Goal: Answer question/provide support

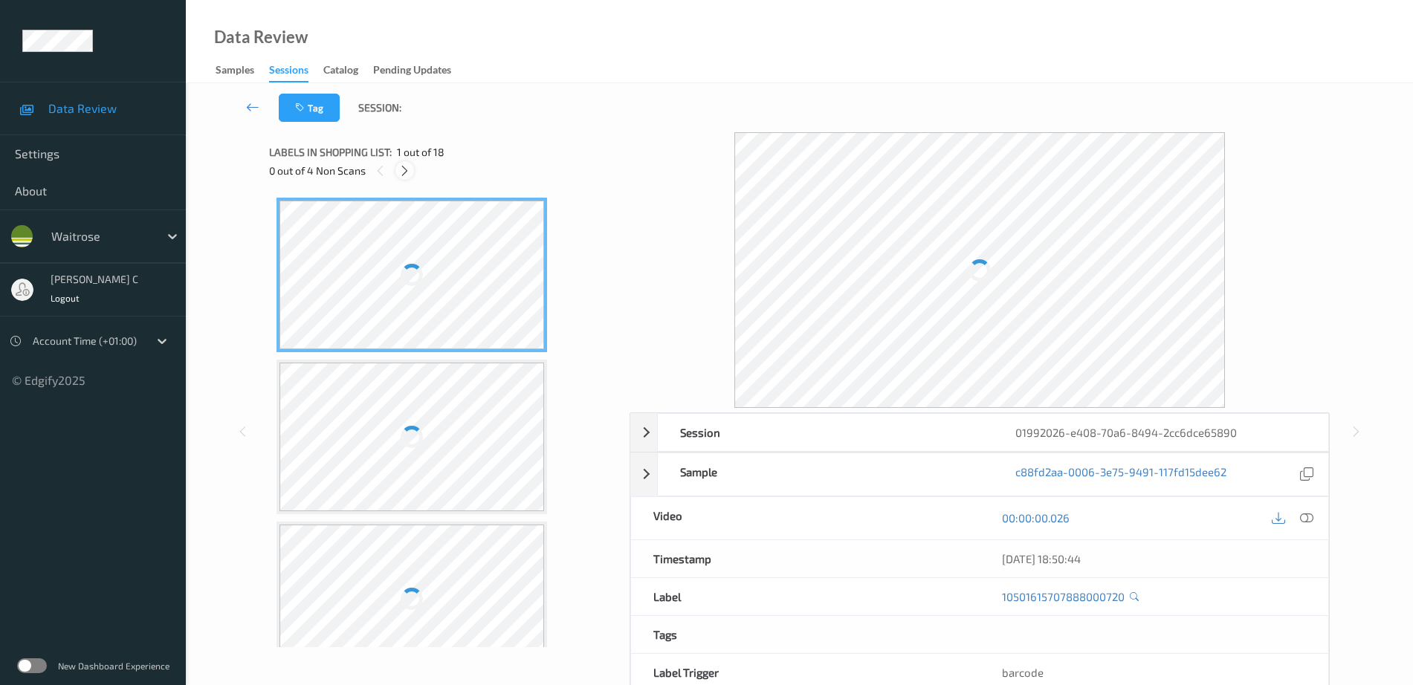
click at [405, 172] on icon at bounding box center [404, 170] width 13 height 13
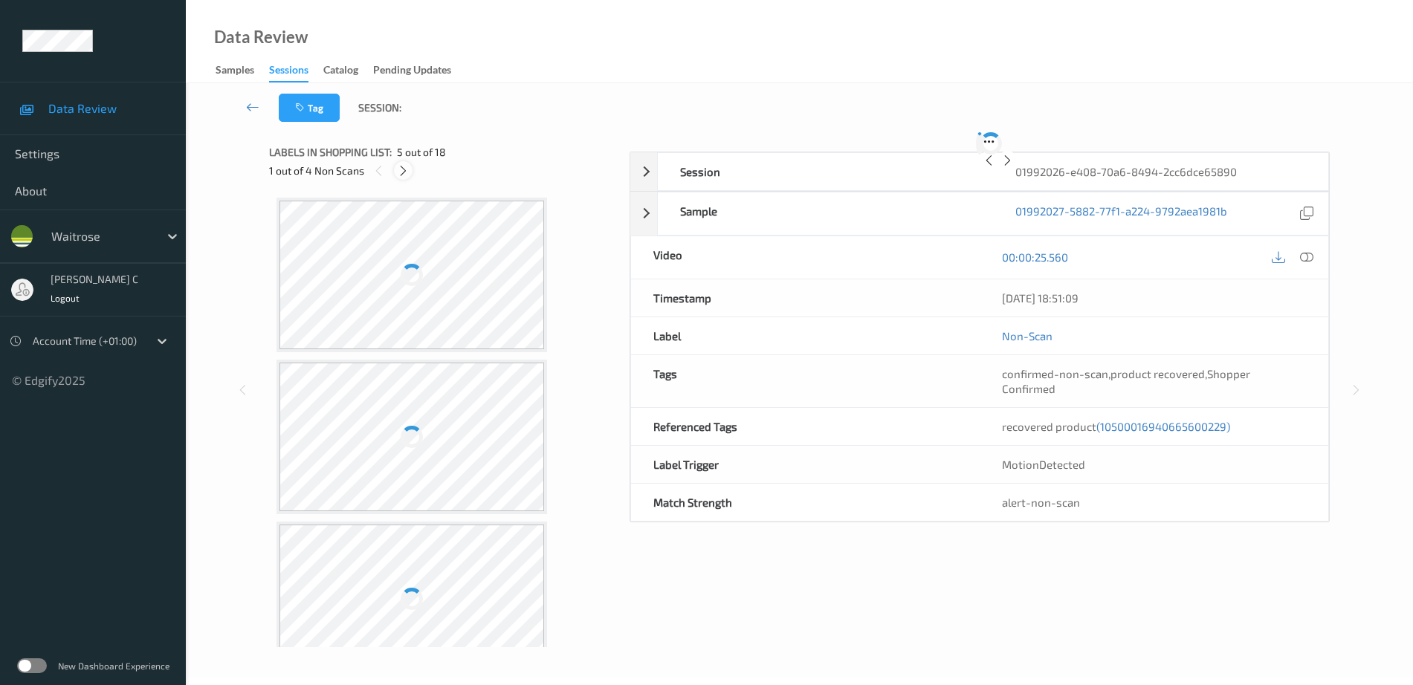
scroll to position [493, 0]
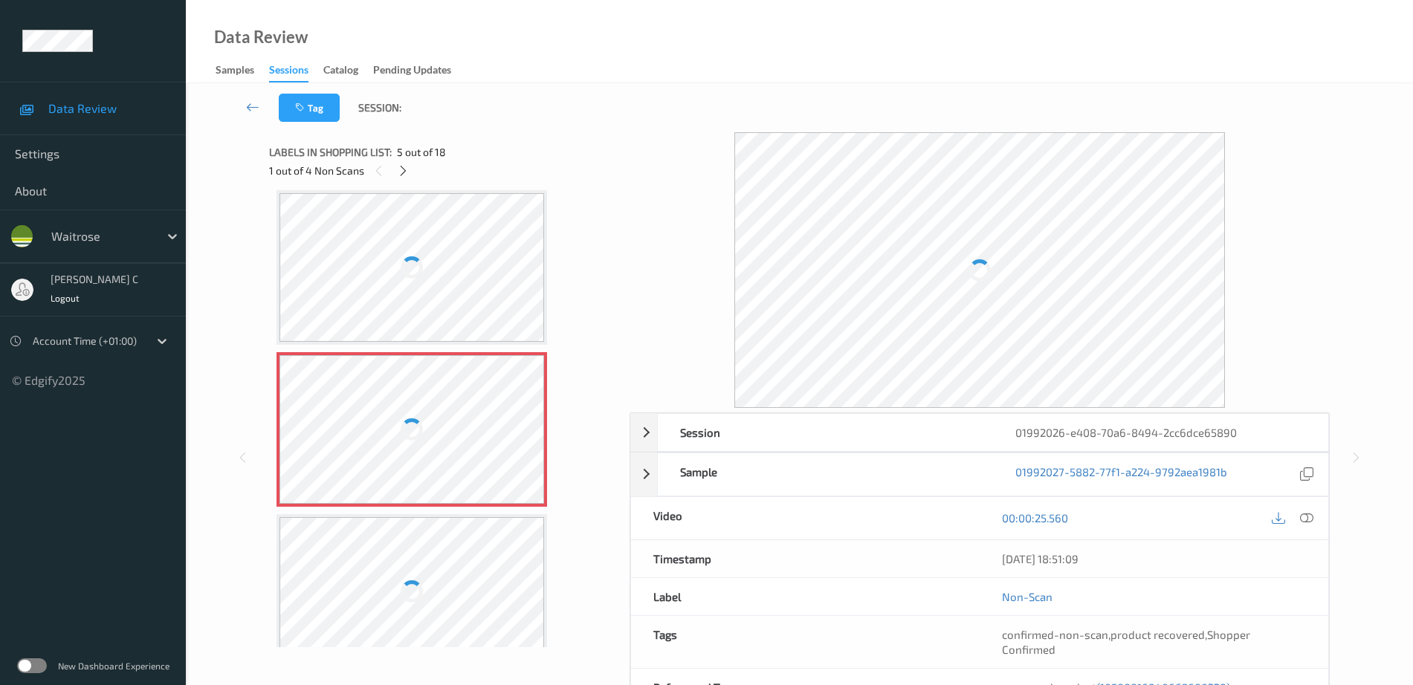
click at [435, 413] on div at bounding box center [411, 429] width 265 height 149
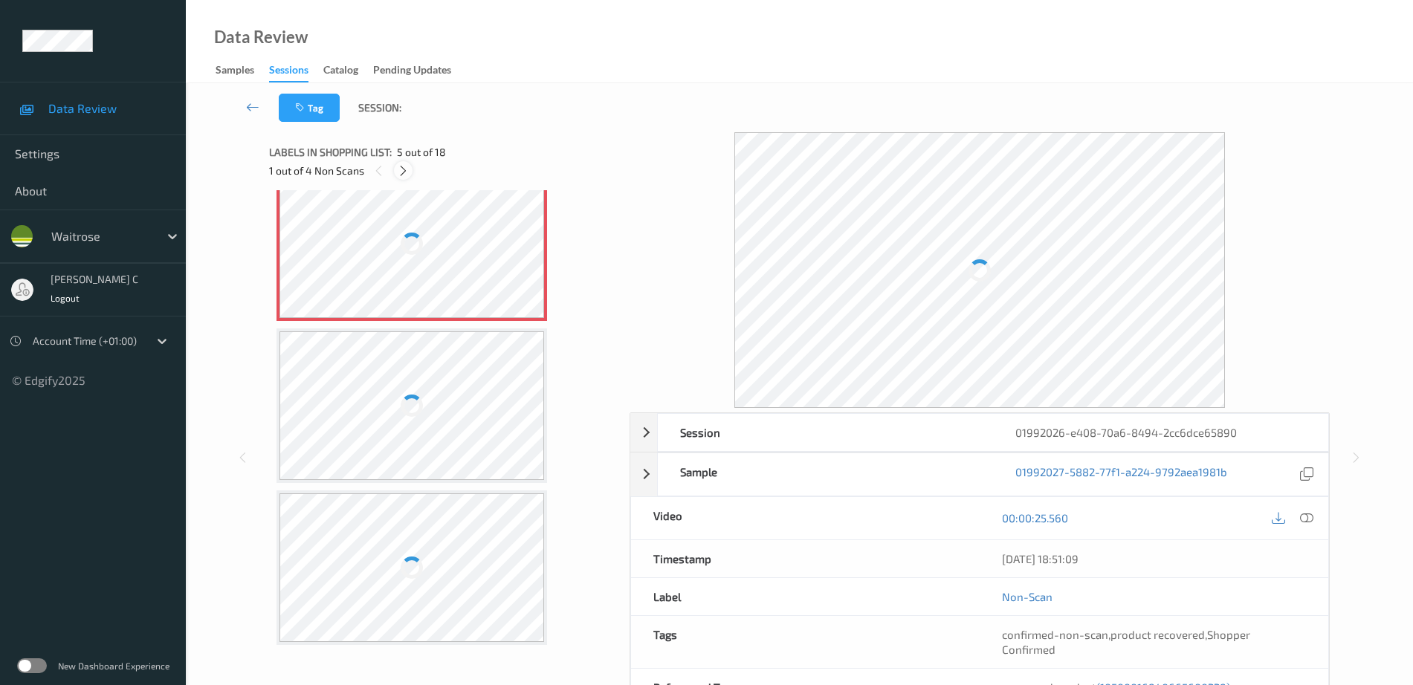
click at [404, 168] on icon at bounding box center [403, 170] width 13 height 13
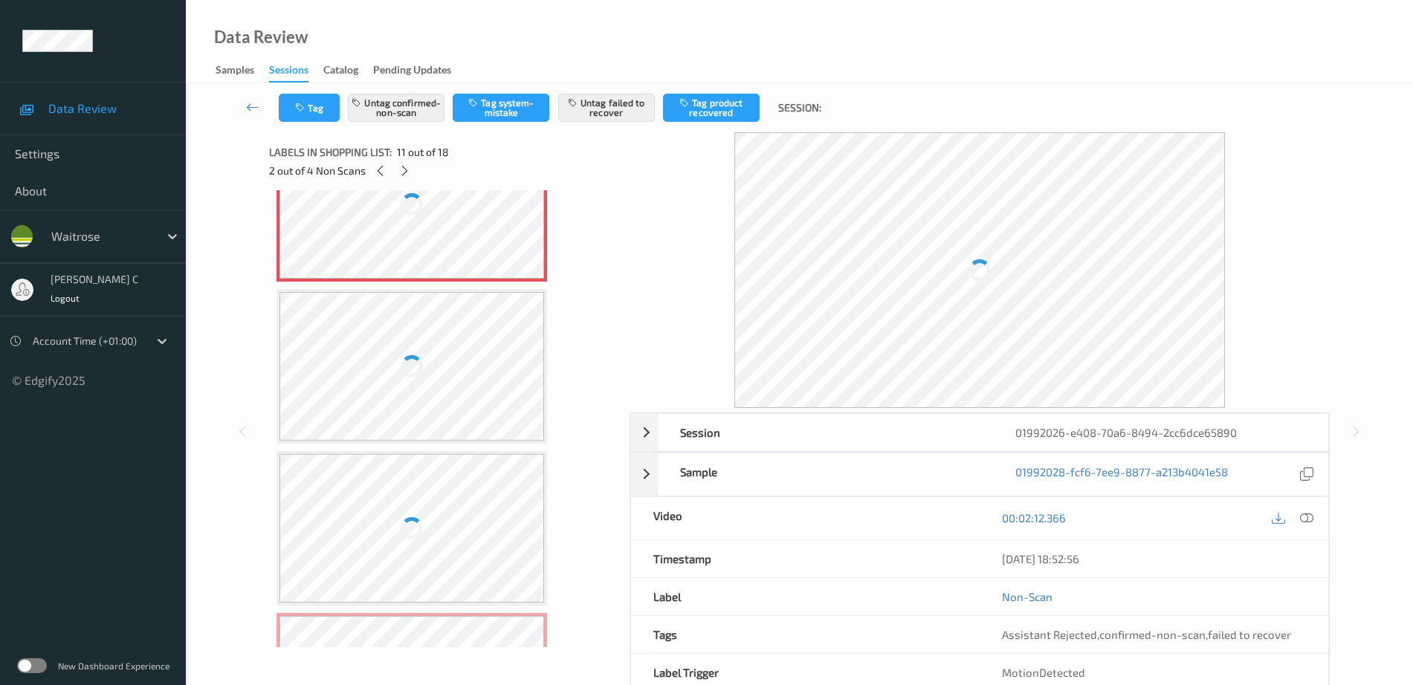
scroll to position [1744, 0]
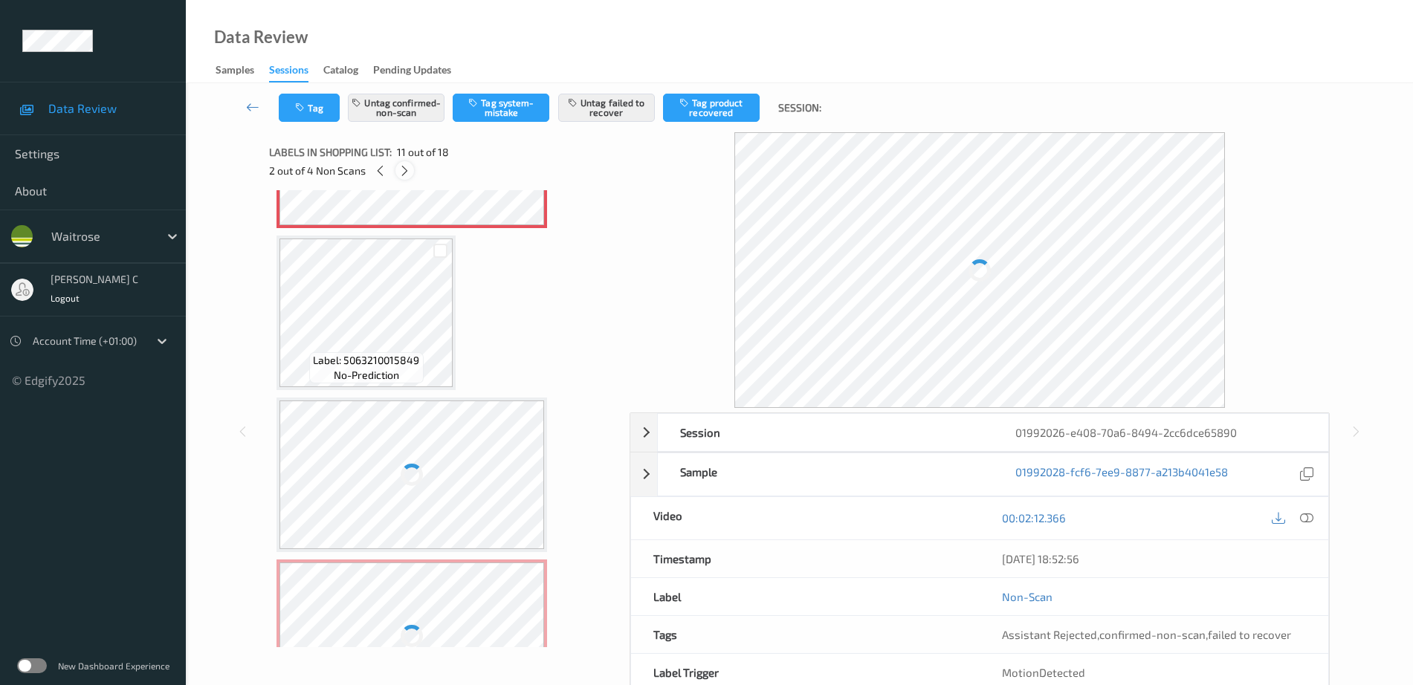
click at [405, 158] on span "11 out of 18" at bounding box center [423, 152] width 52 height 15
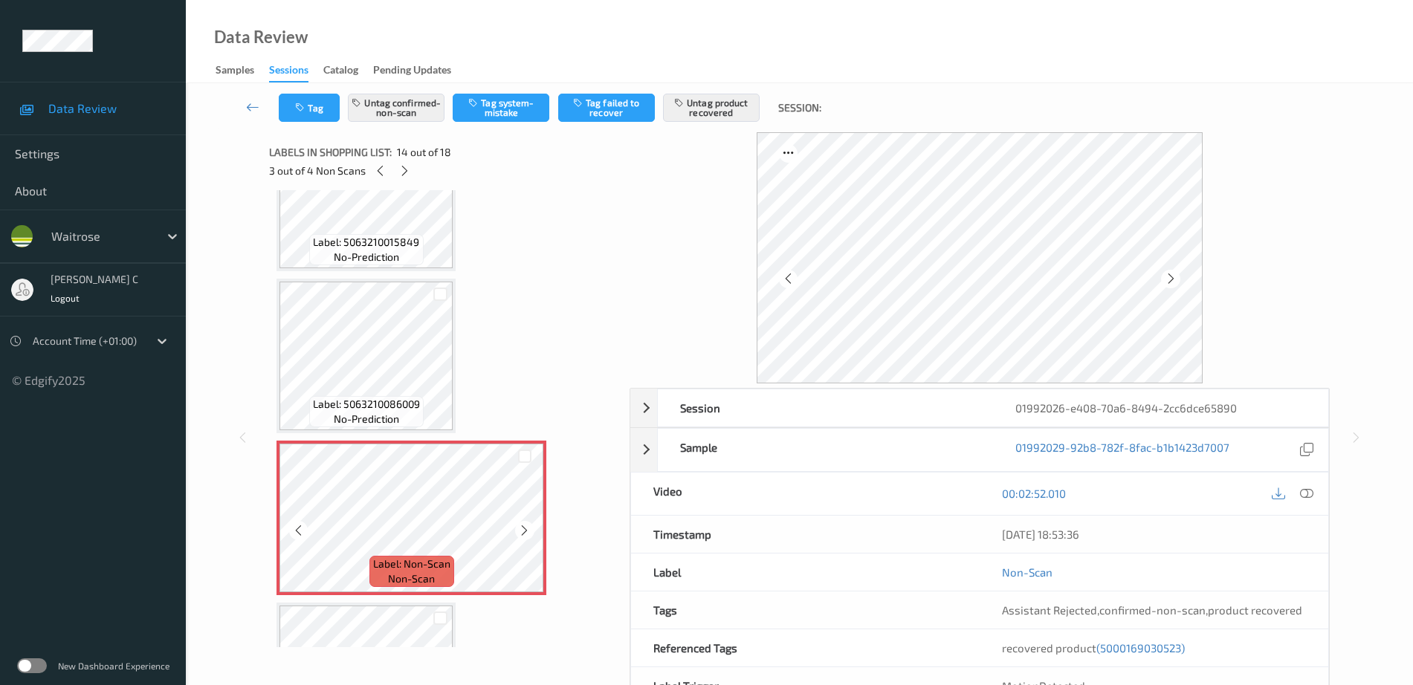
scroll to position [1837, 0]
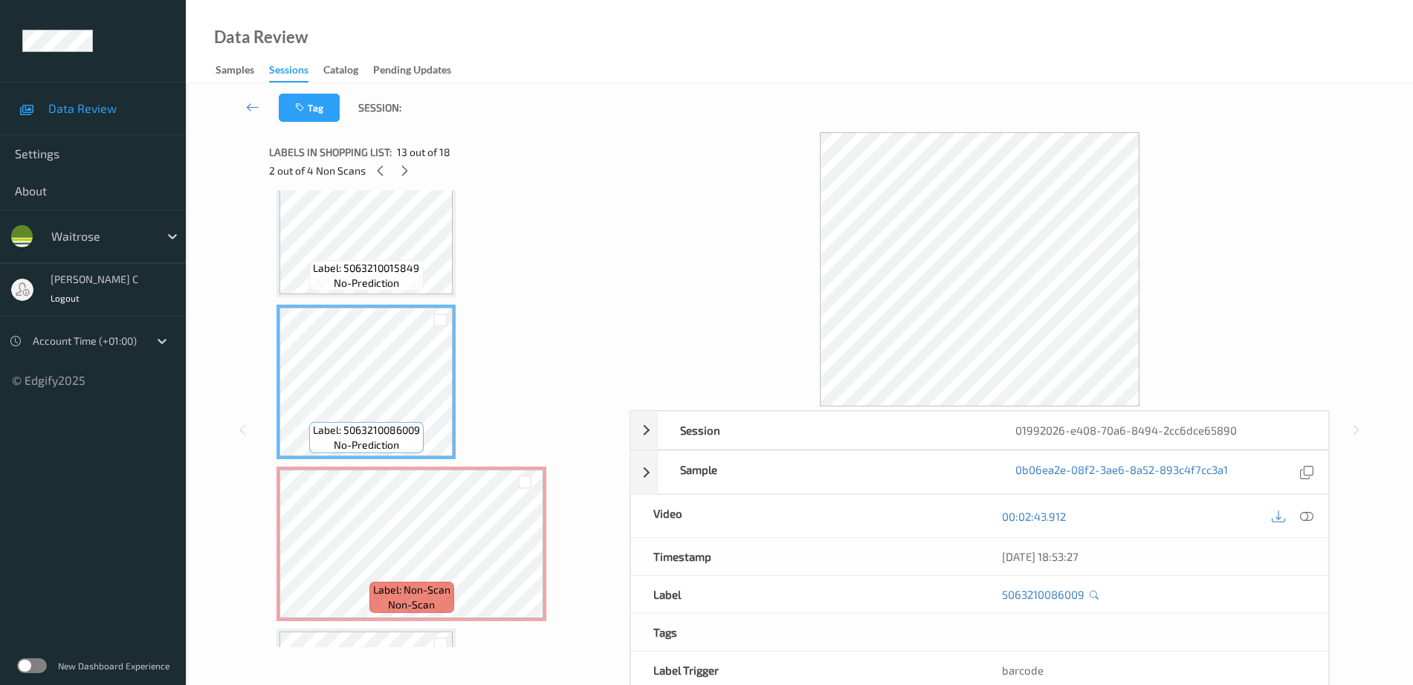
click at [378, 438] on span "Label: 5063210086009" at bounding box center [366, 430] width 107 height 15
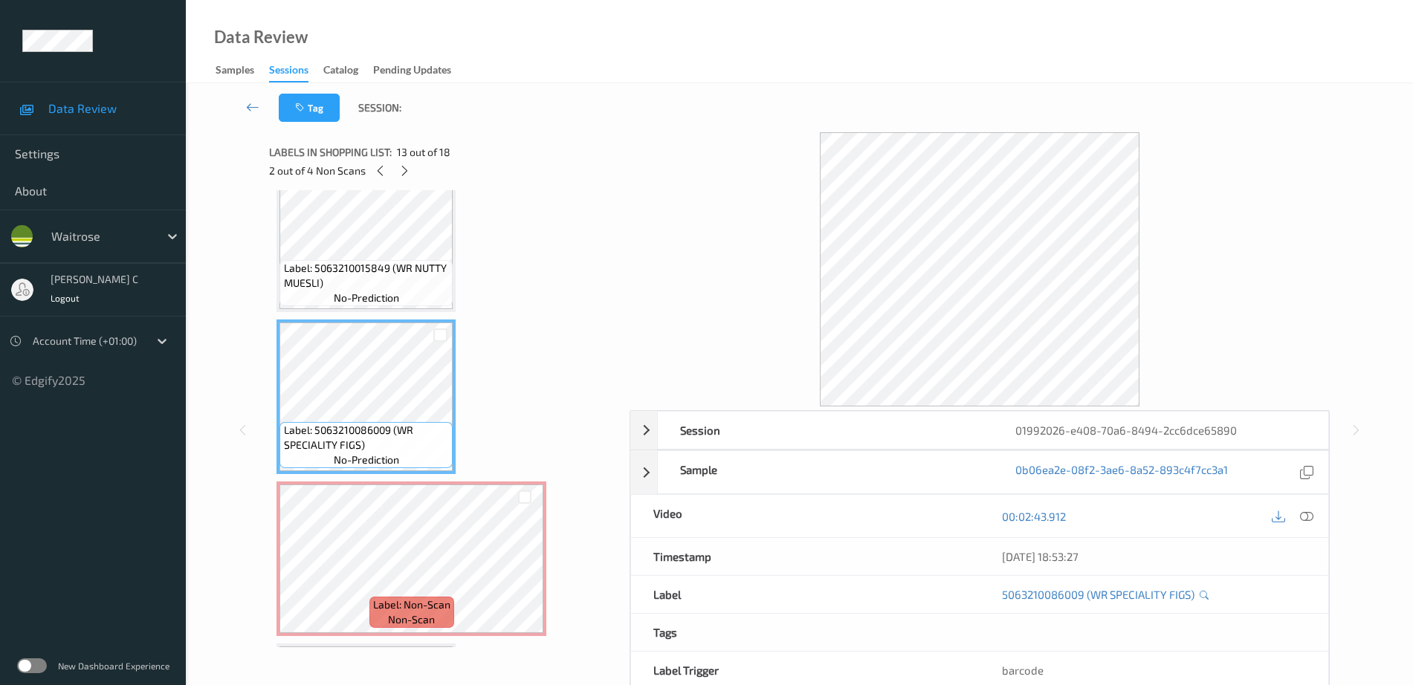
click at [383, 462] on span "no-prediction" at bounding box center [366, 460] width 65 height 15
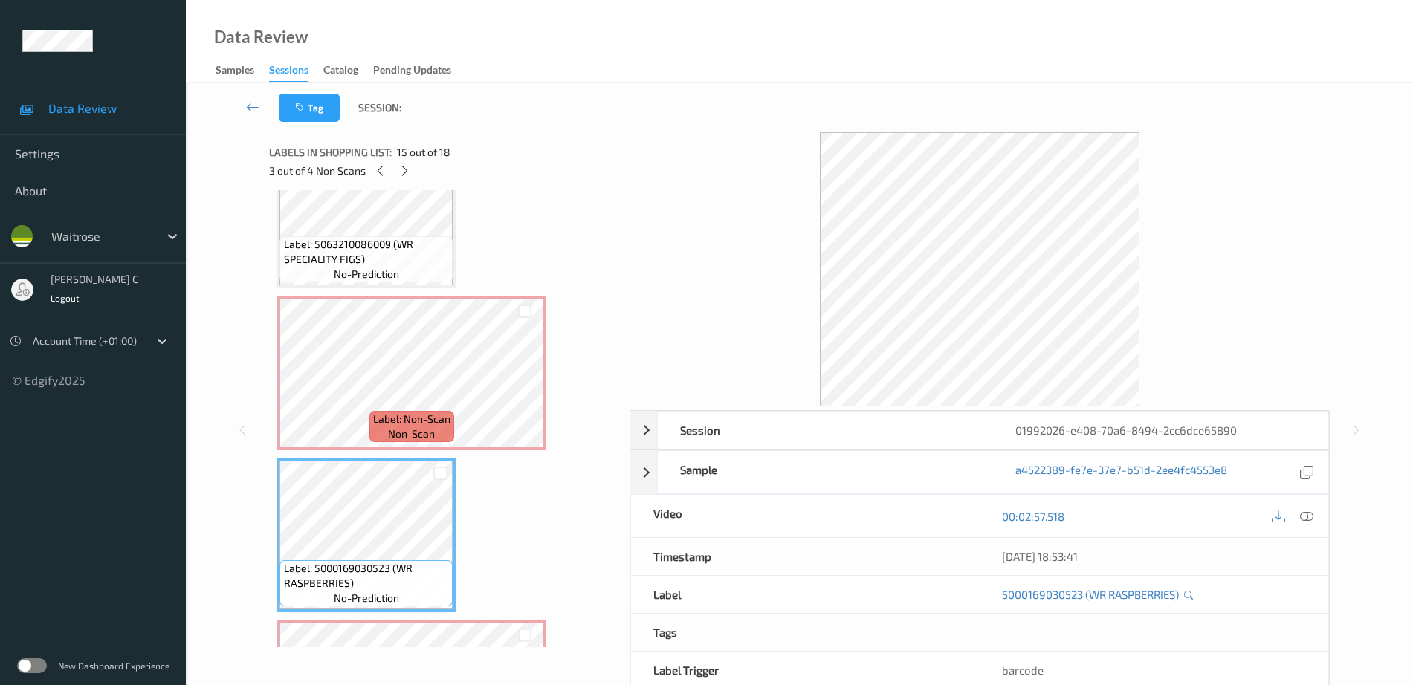
scroll to position [2101, 0]
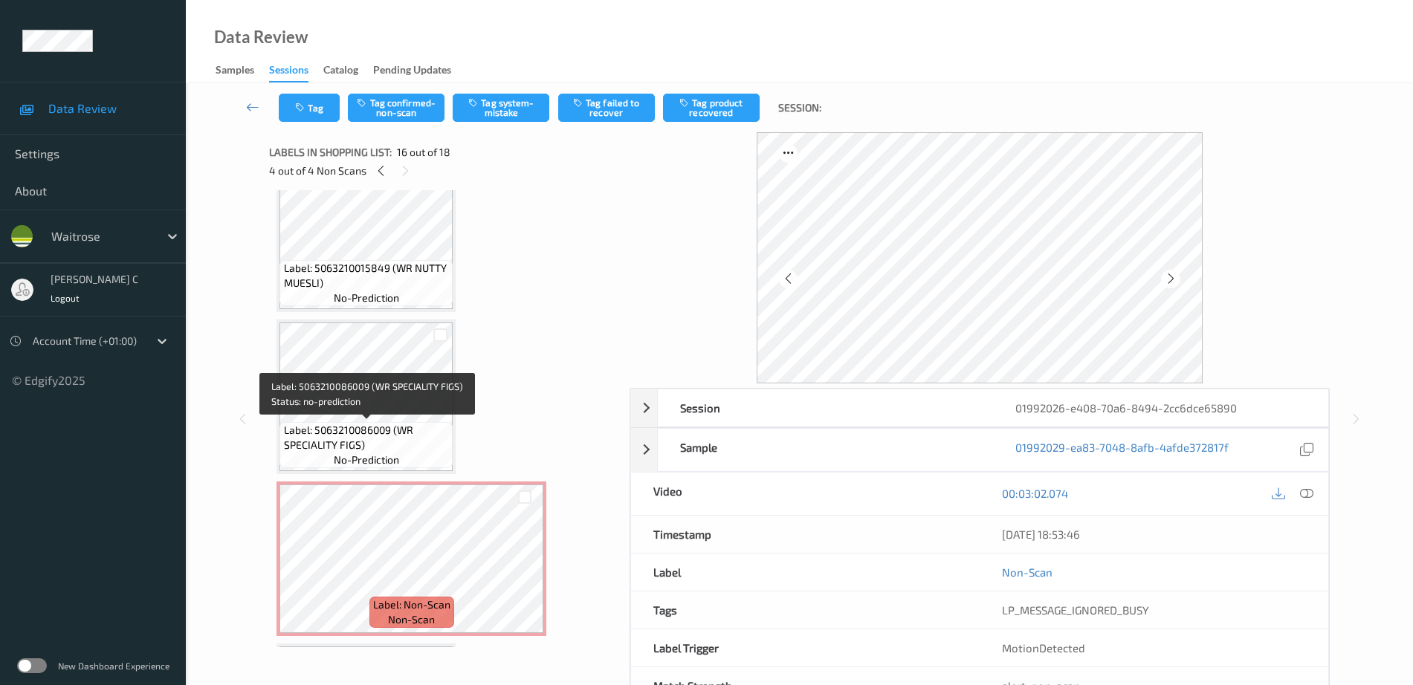
click at [361, 260] on div "Label: 5063210015849 (WR NUTTY MUESLI) no-prediction" at bounding box center [365, 283] width 173 height 46
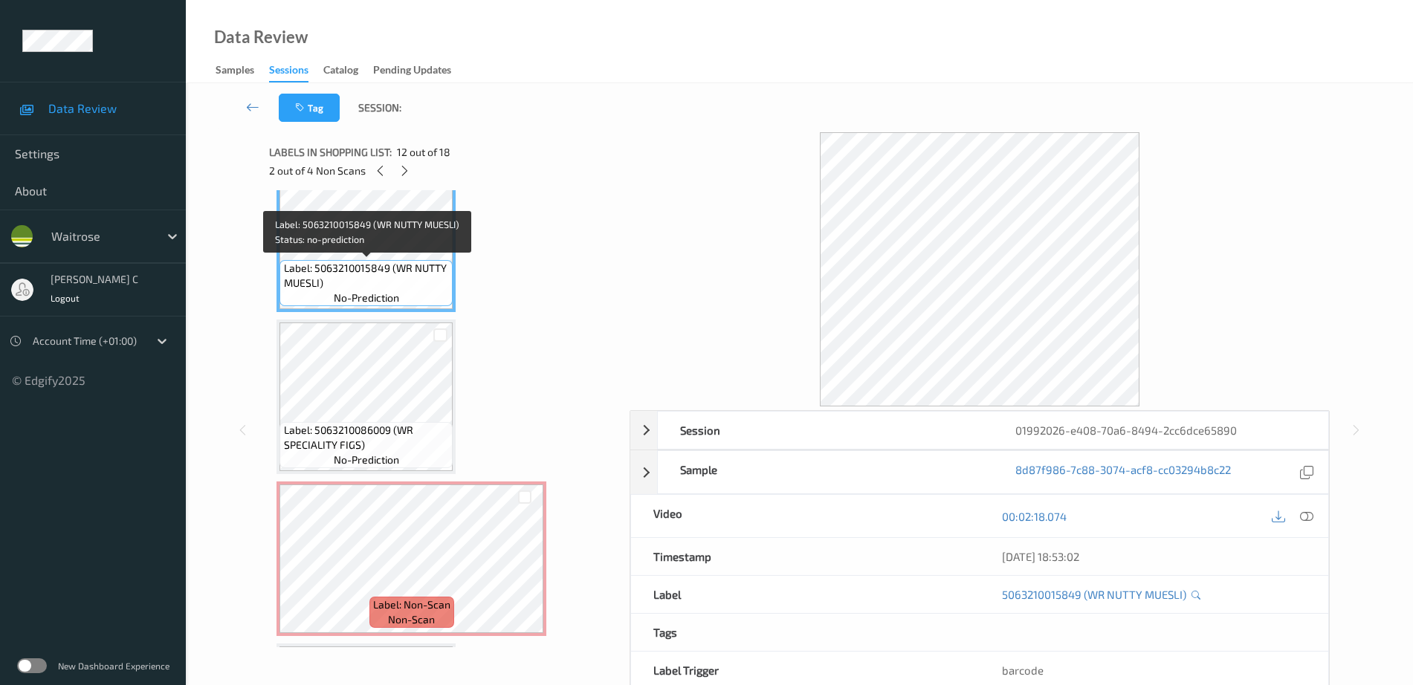
scroll to position [1636, 0]
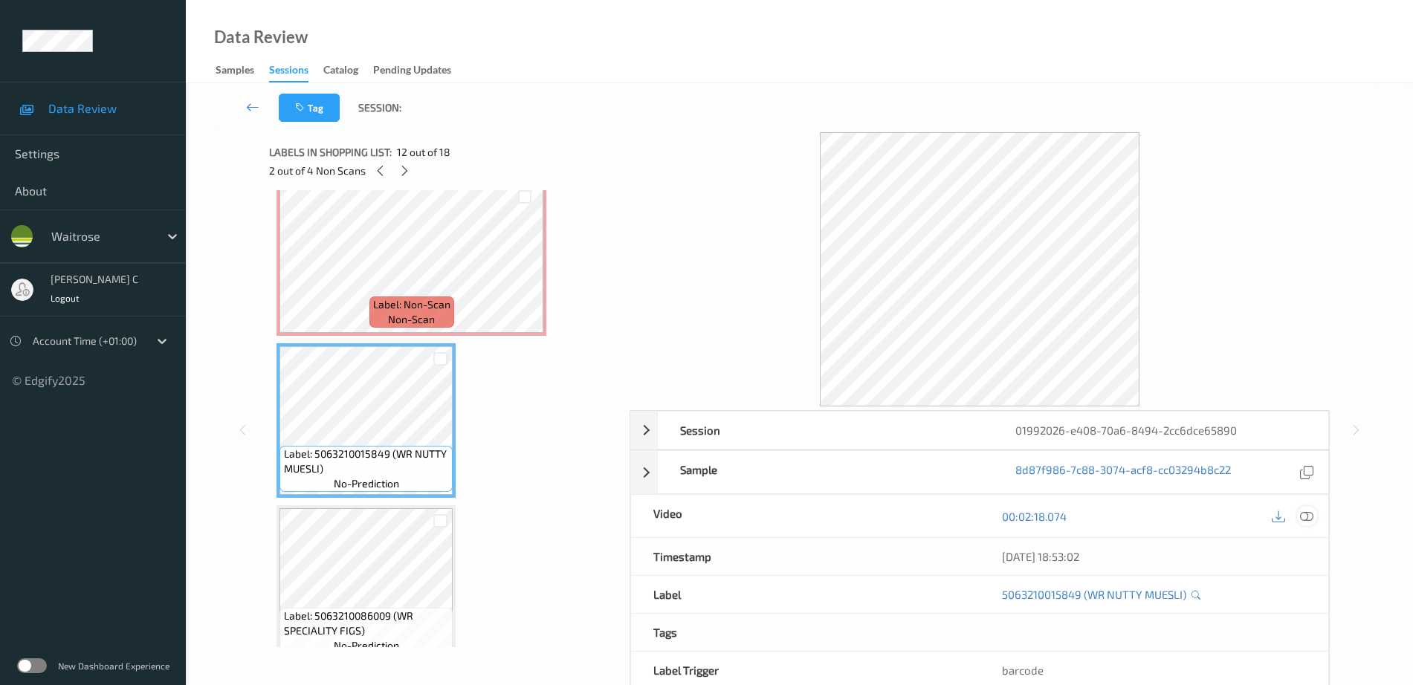
click at [1303, 513] on icon at bounding box center [1306, 516] width 13 height 13
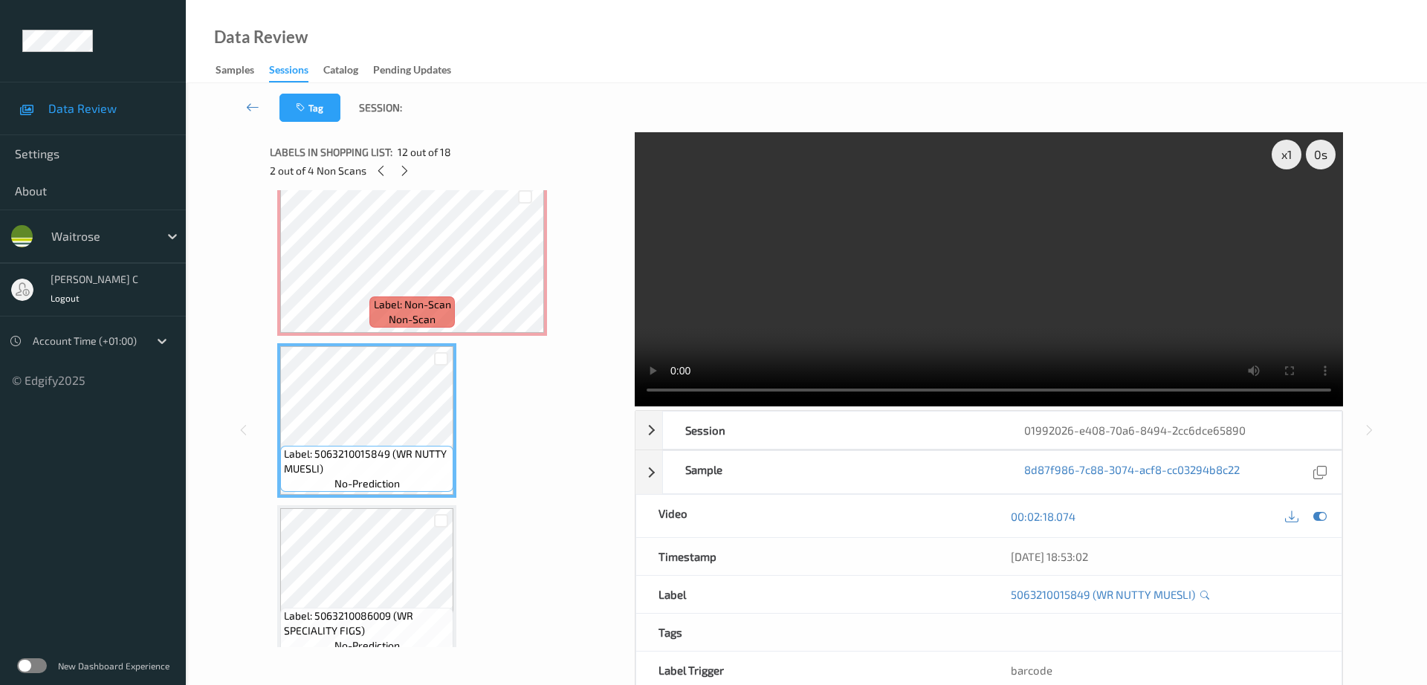
click at [1285, 208] on video at bounding box center [989, 269] width 708 height 274
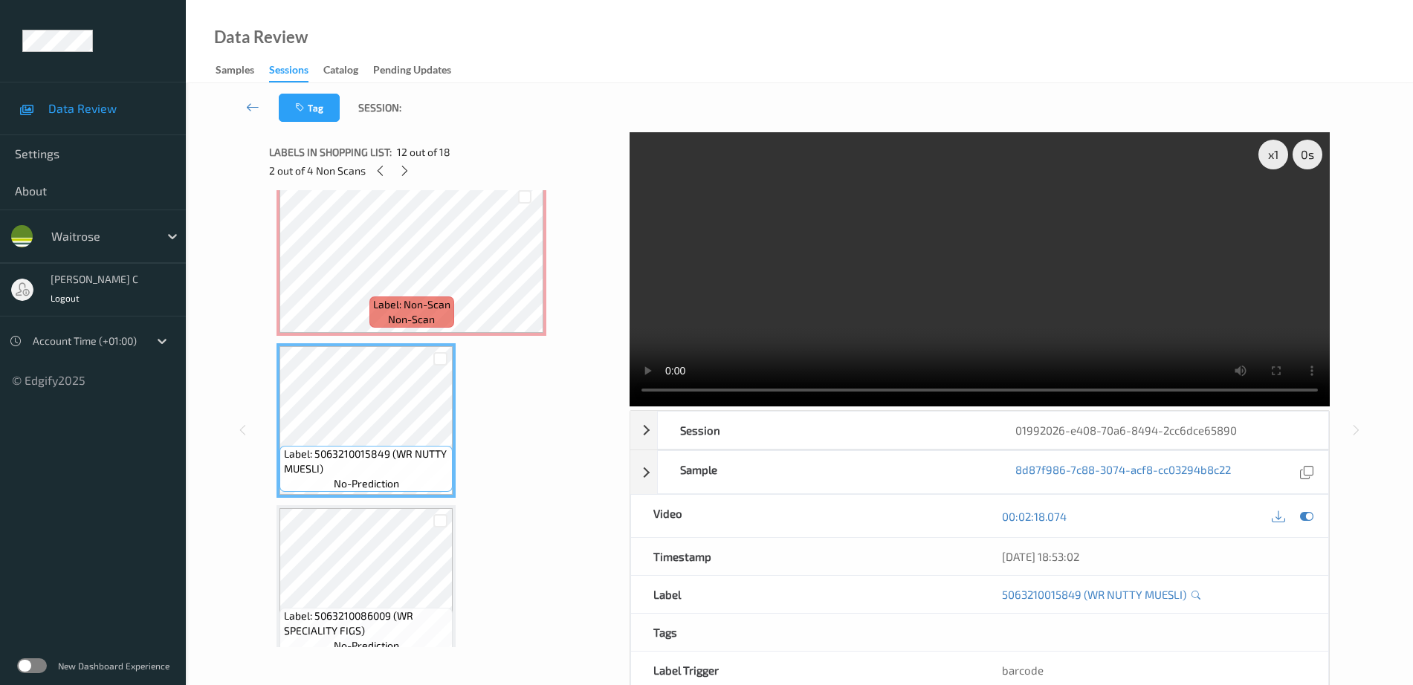
click at [1285, 208] on video at bounding box center [979, 269] width 700 height 274
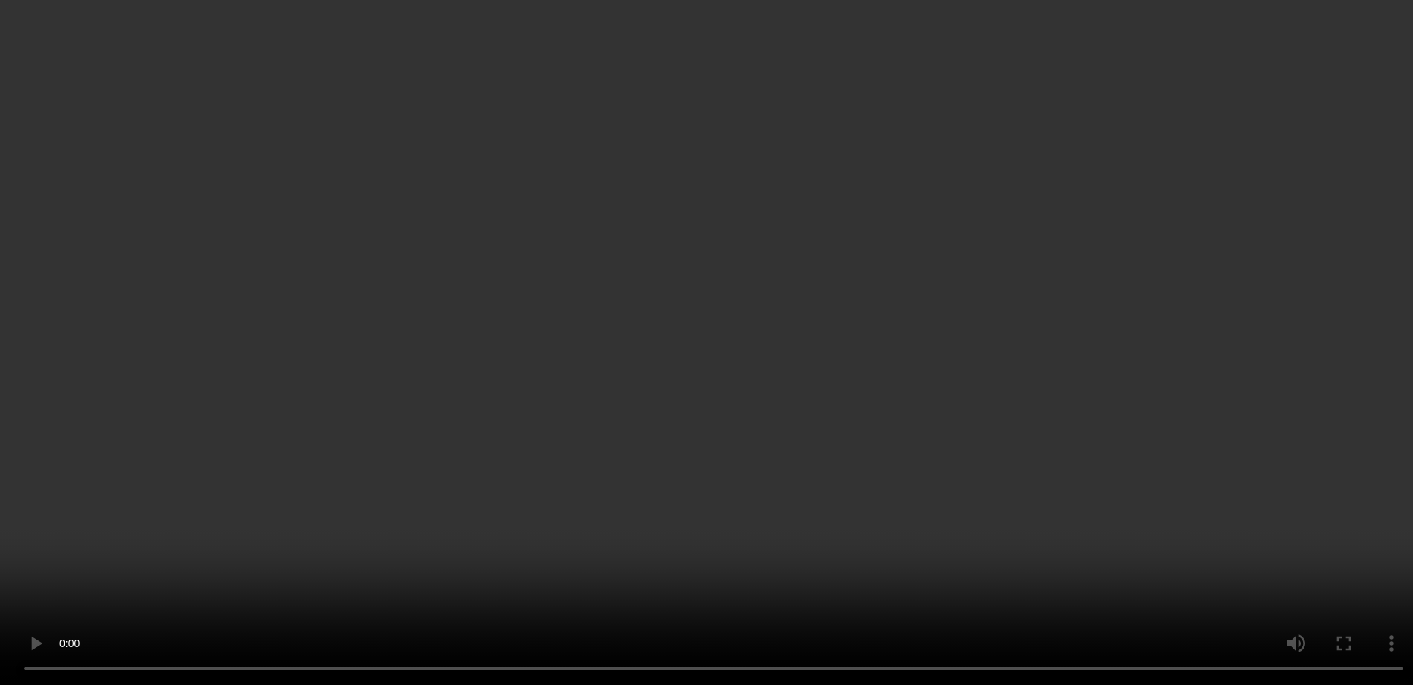
scroll to position [2008, 0]
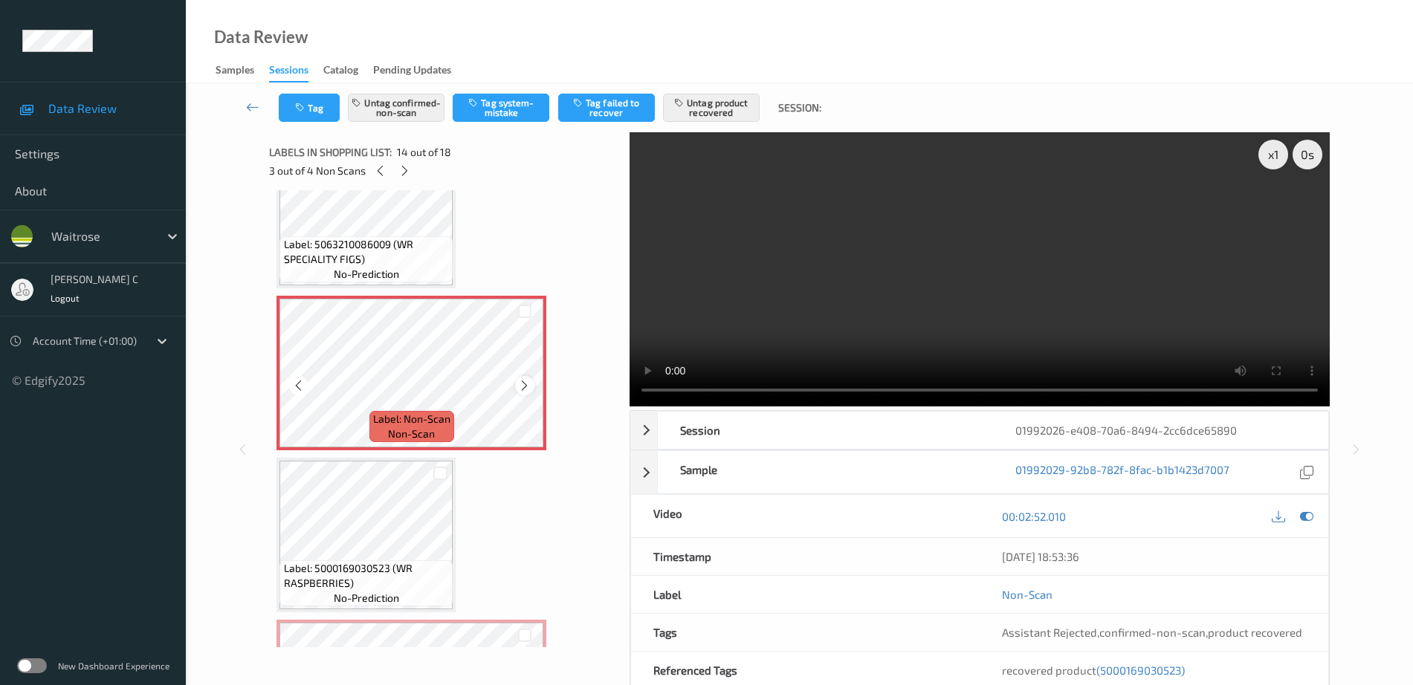
click at [525, 386] on icon at bounding box center [524, 385] width 13 height 13
click at [308, 563] on span "Label: 5000169030523 (WR RASPBERRIES)" at bounding box center [367, 576] width 166 height 30
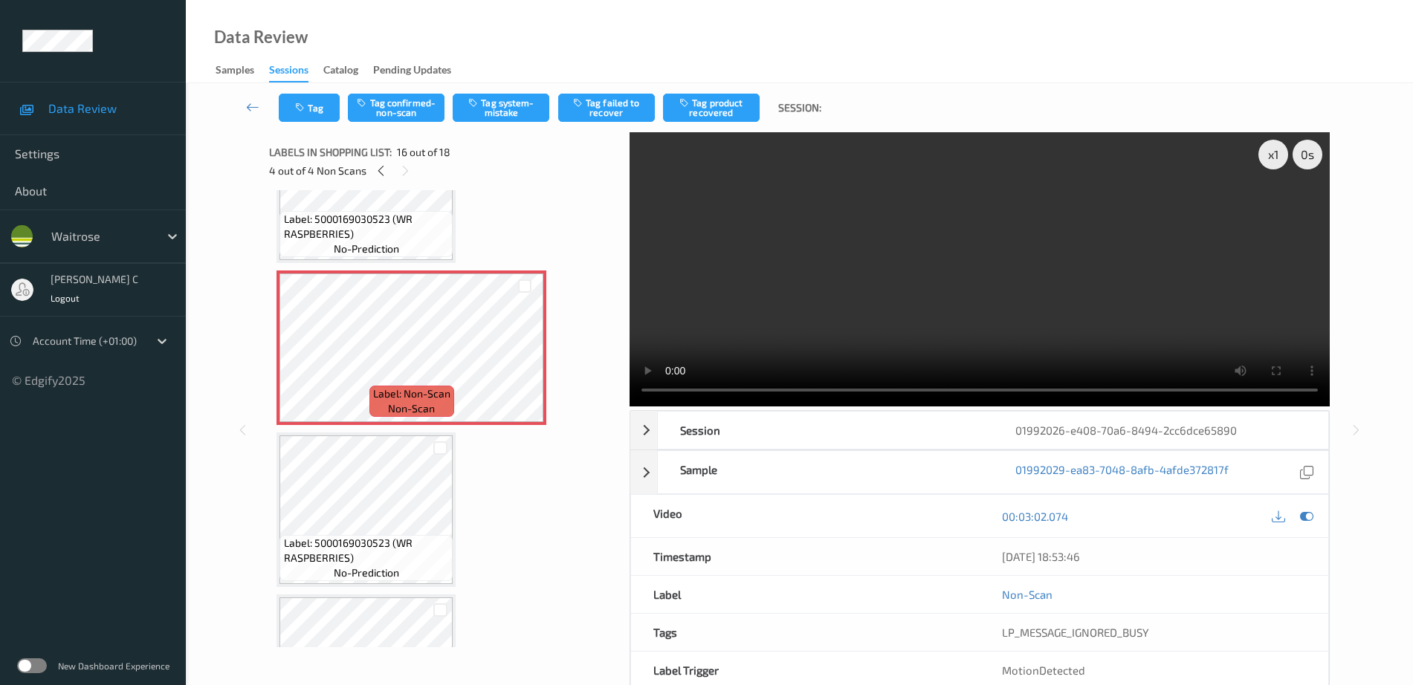
scroll to position [2379, 0]
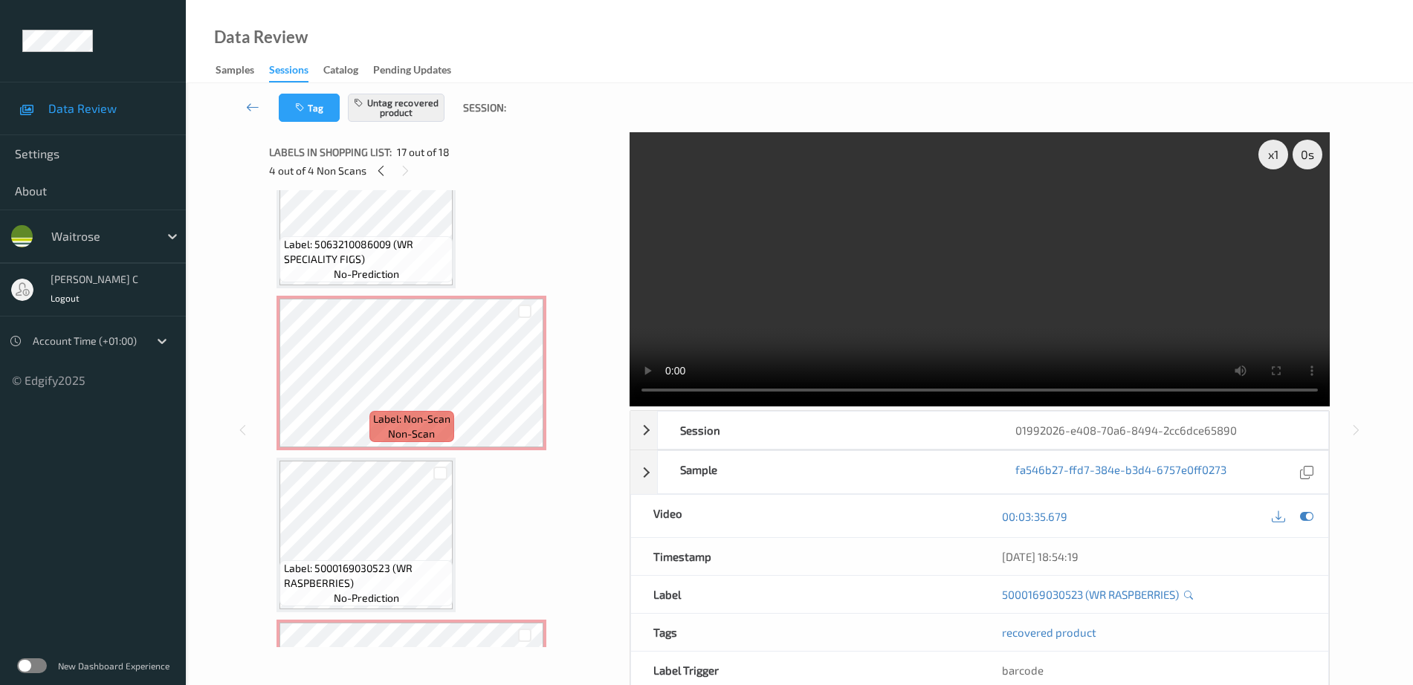
click at [415, 415] on span "Label: Non-Scan" at bounding box center [411, 419] width 77 height 15
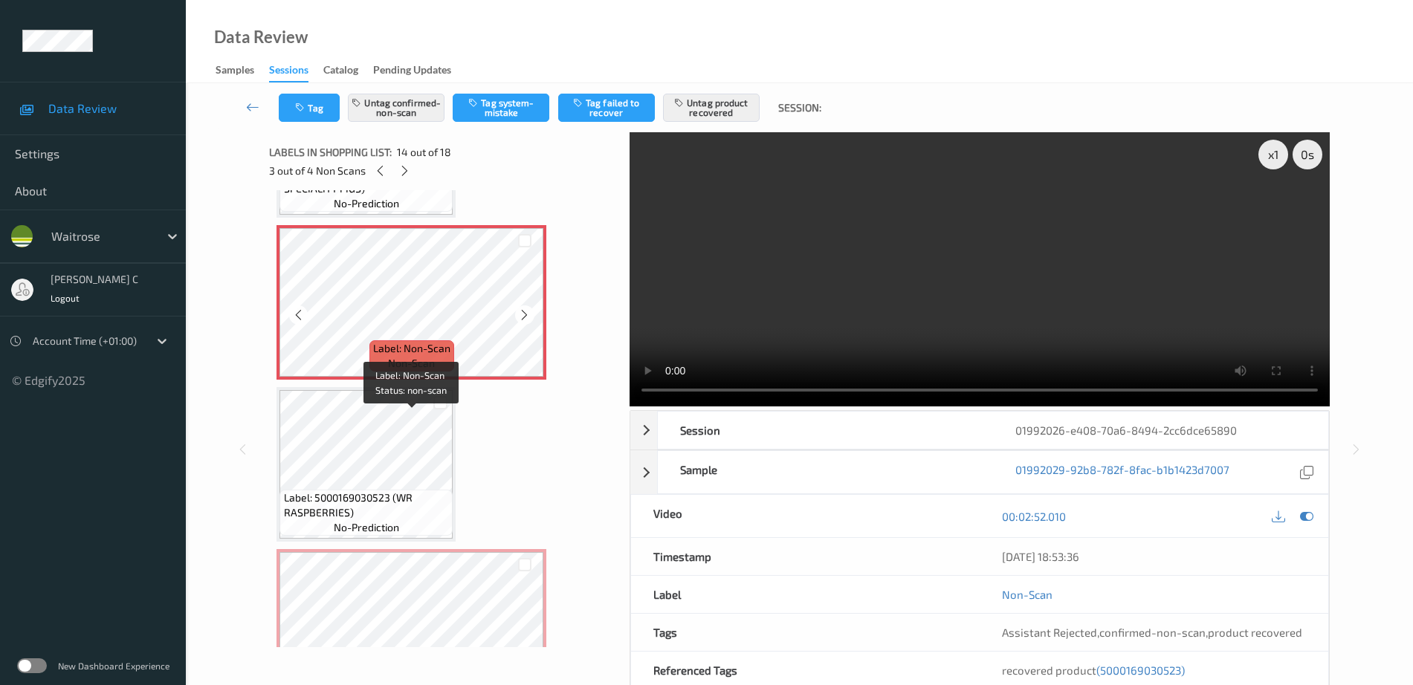
scroll to position [2101, 0]
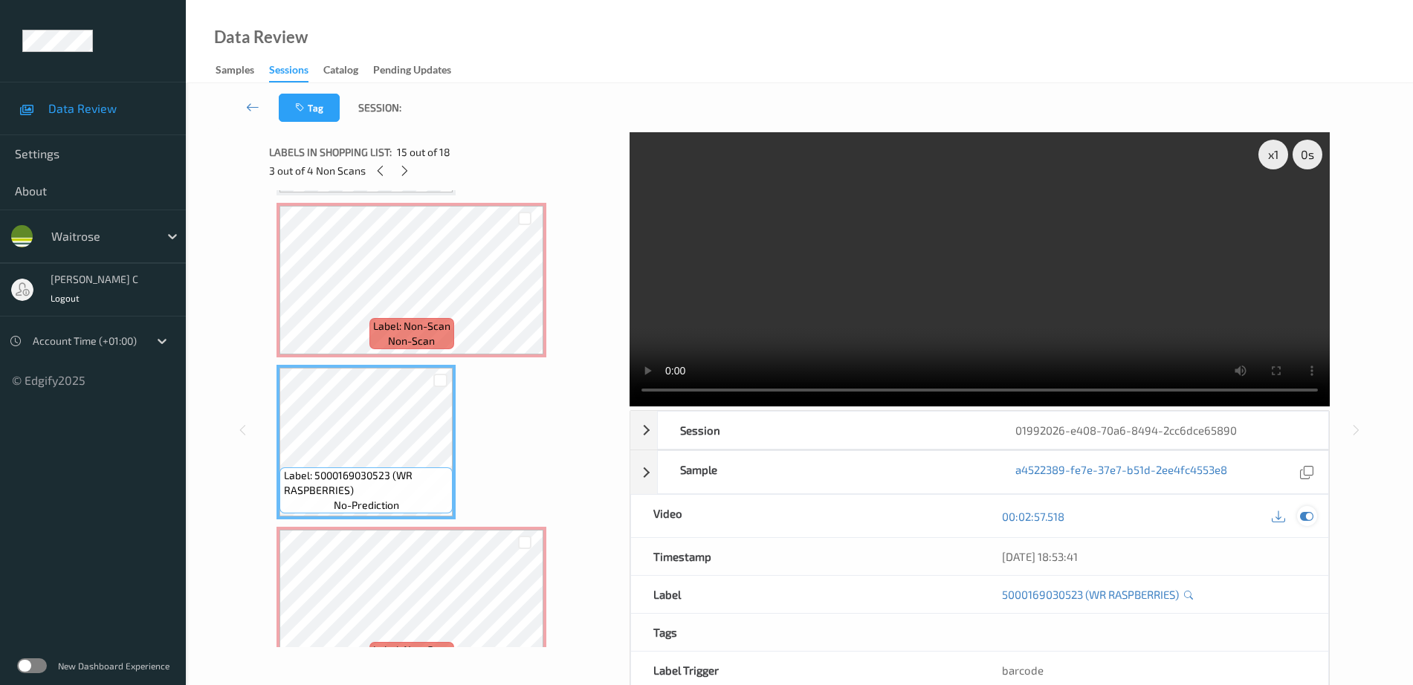
click at [1303, 518] on icon at bounding box center [1306, 516] width 13 height 13
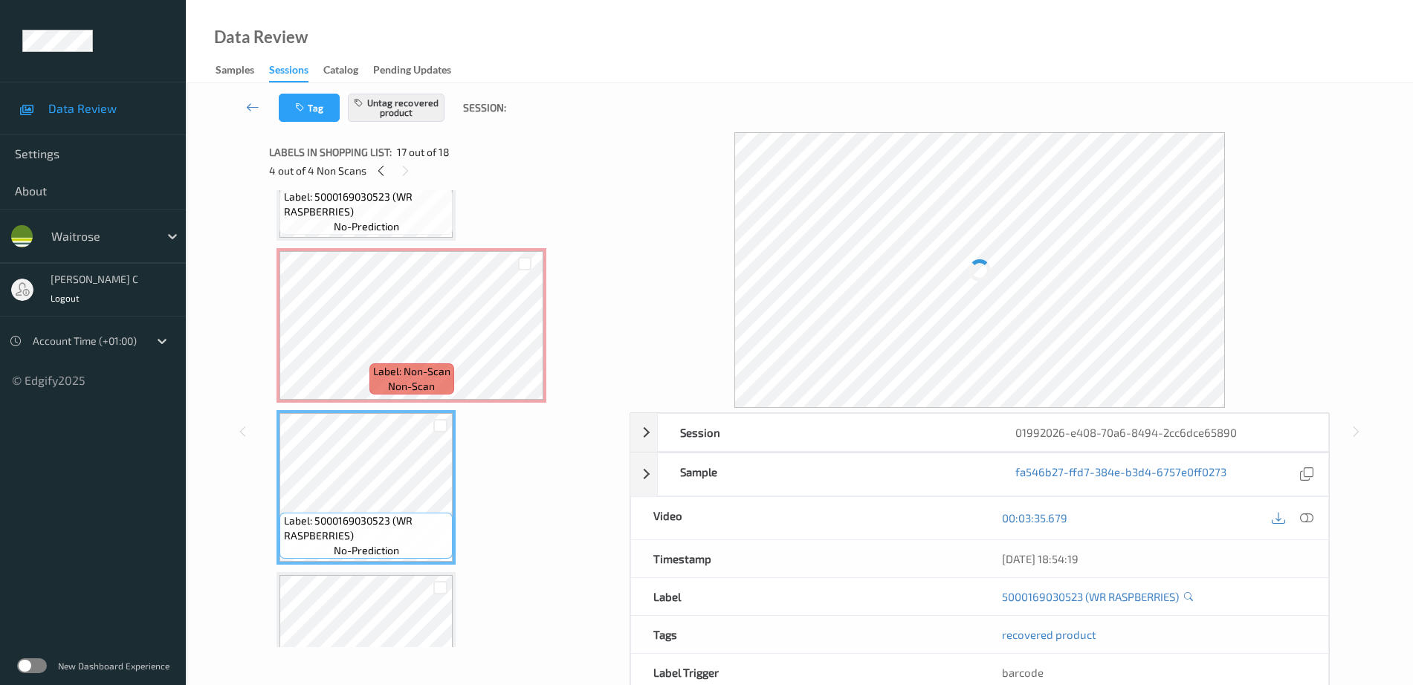
scroll to position [2286, 0]
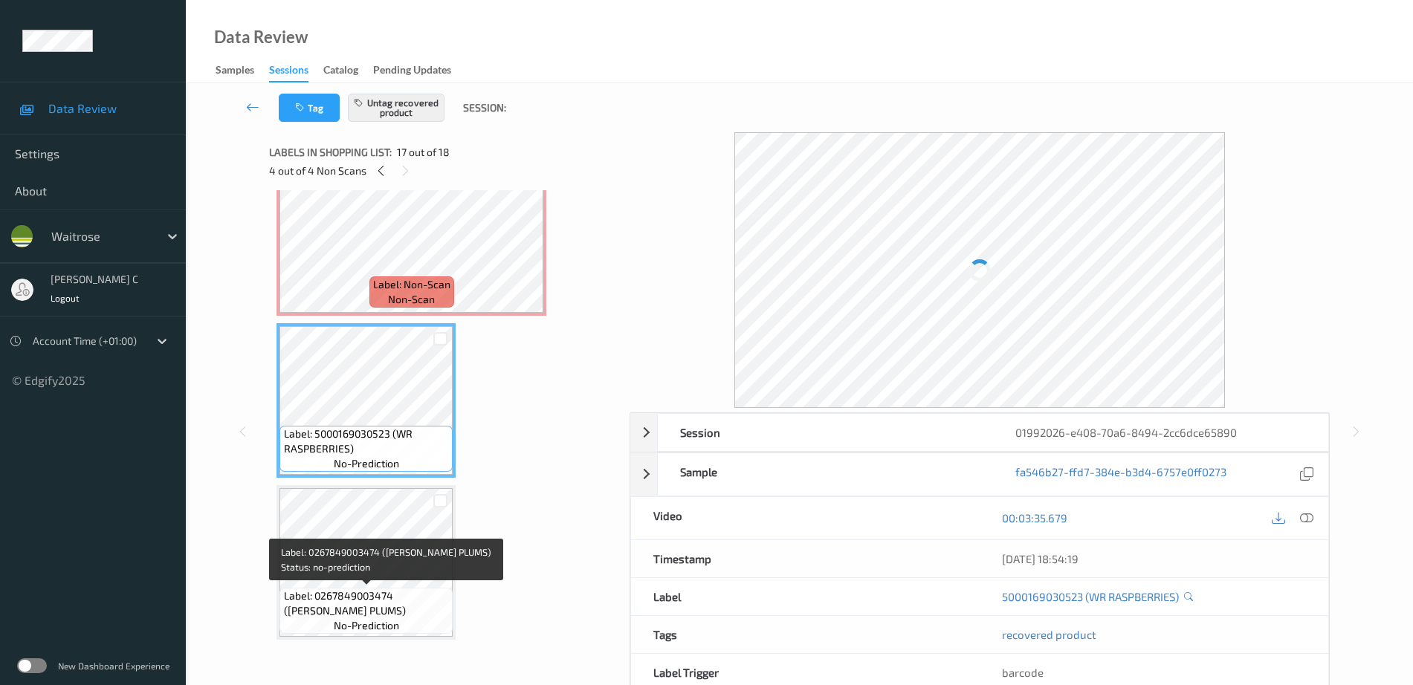
click at [391, 604] on span "Label: 0267849003474 ([PERSON_NAME] PLUMS)" at bounding box center [367, 603] width 166 height 30
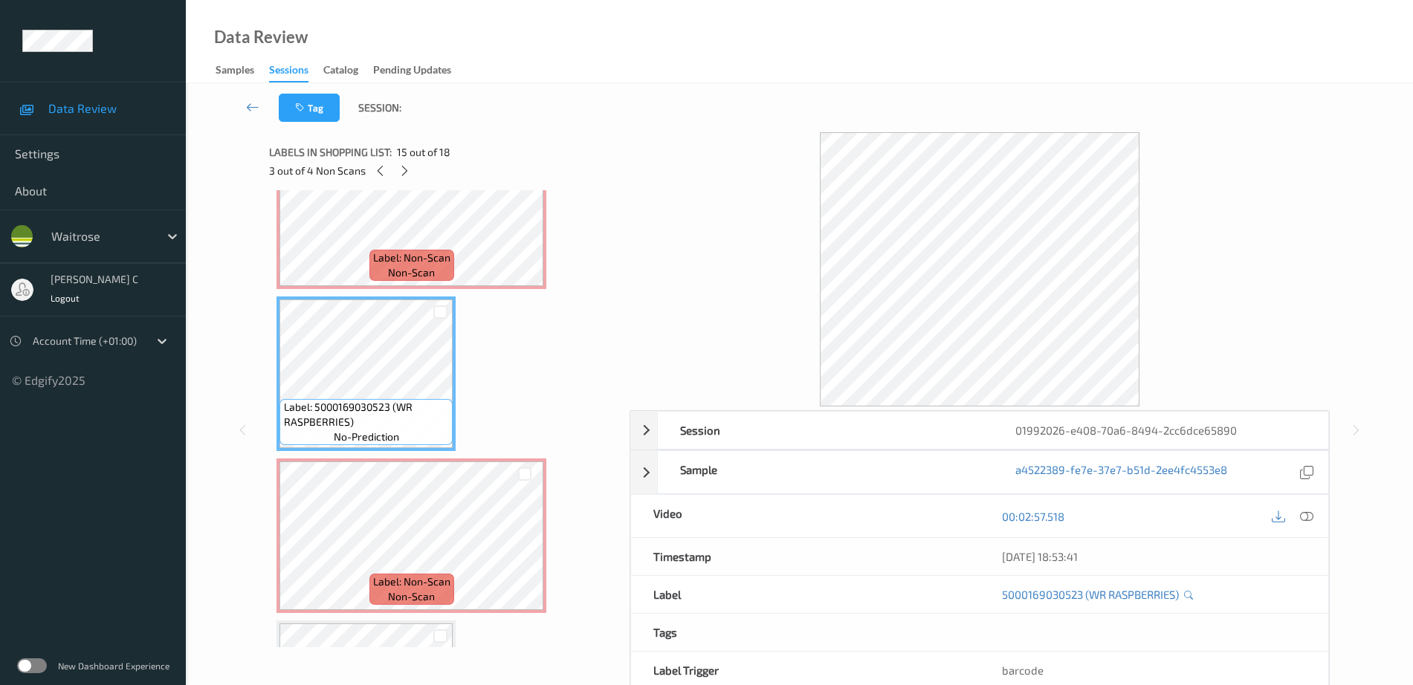
scroll to position [2002, 0]
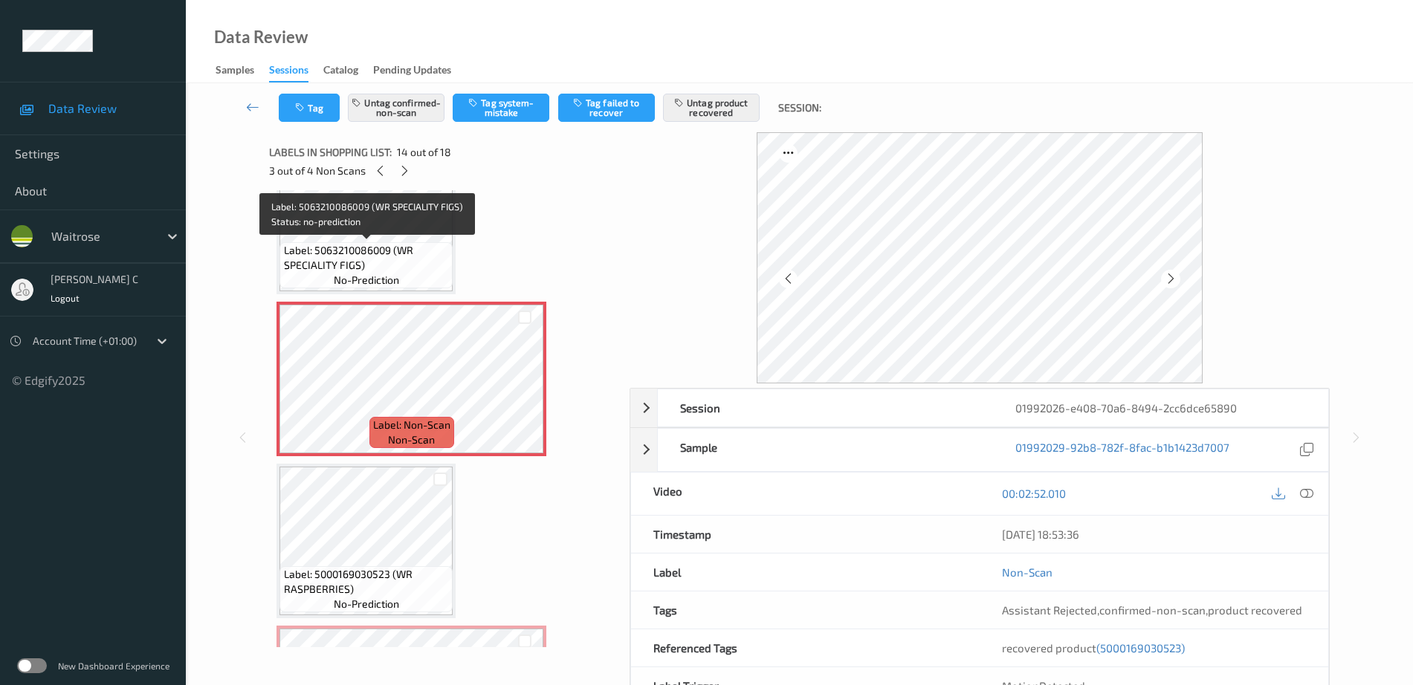
click at [366, 261] on span "Label: 5063210086009 (WR SPECIALITY FIGS)" at bounding box center [367, 258] width 166 height 30
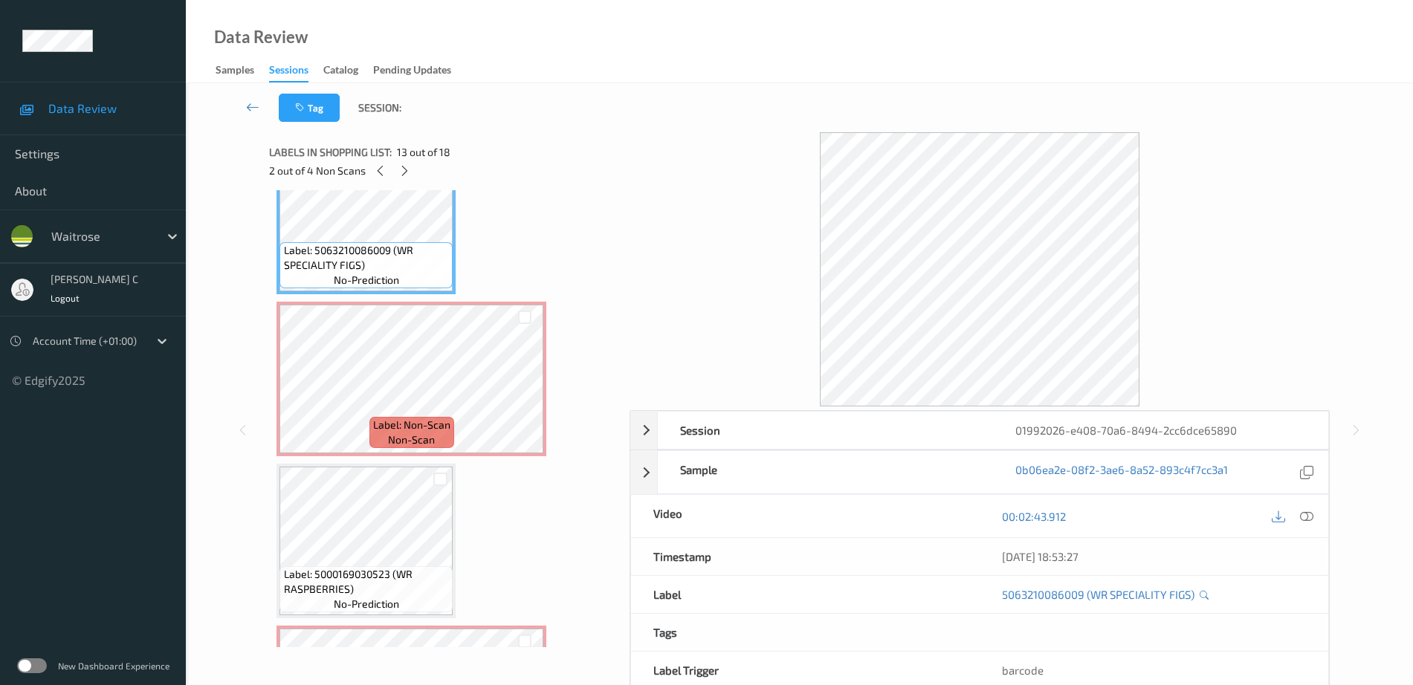
click at [1317, 519] on div "00:02:43.912" at bounding box center [1153, 516] width 348 height 42
click at [1306, 515] on icon at bounding box center [1306, 516] width 13 height 13
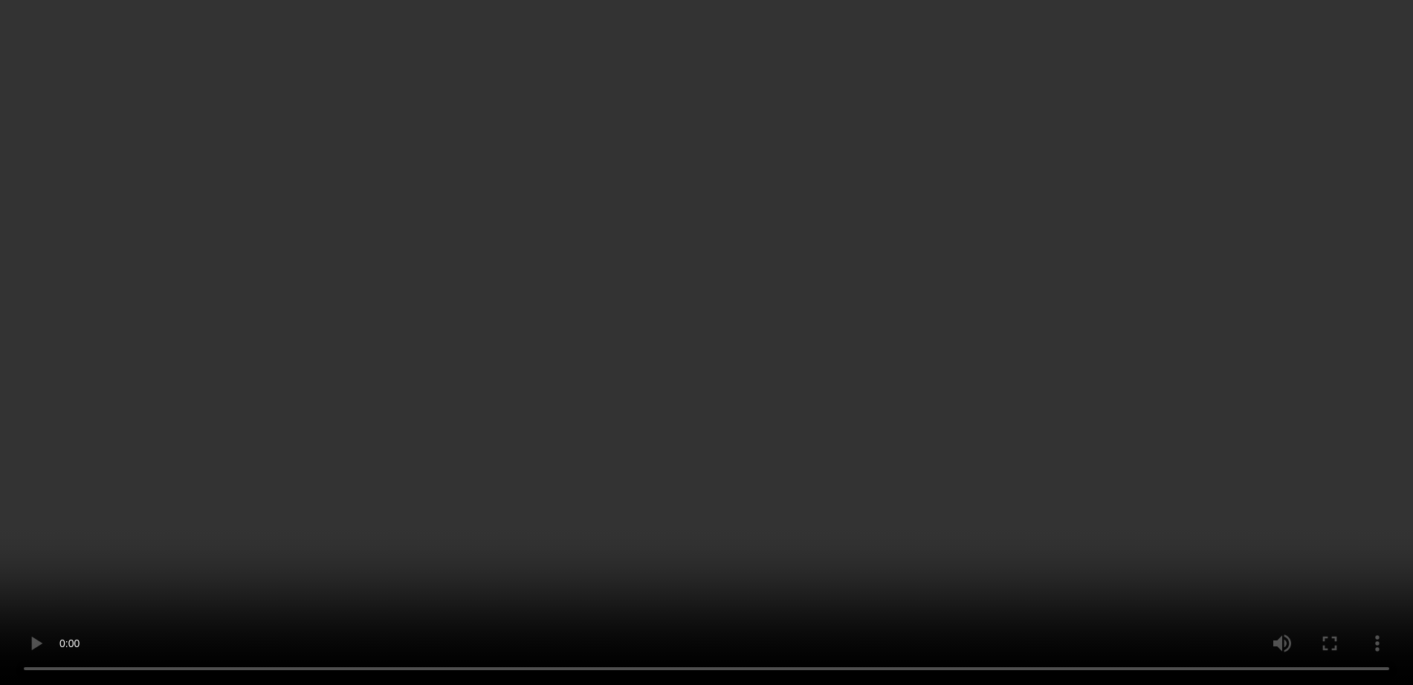
scroll to position [2466, 0]
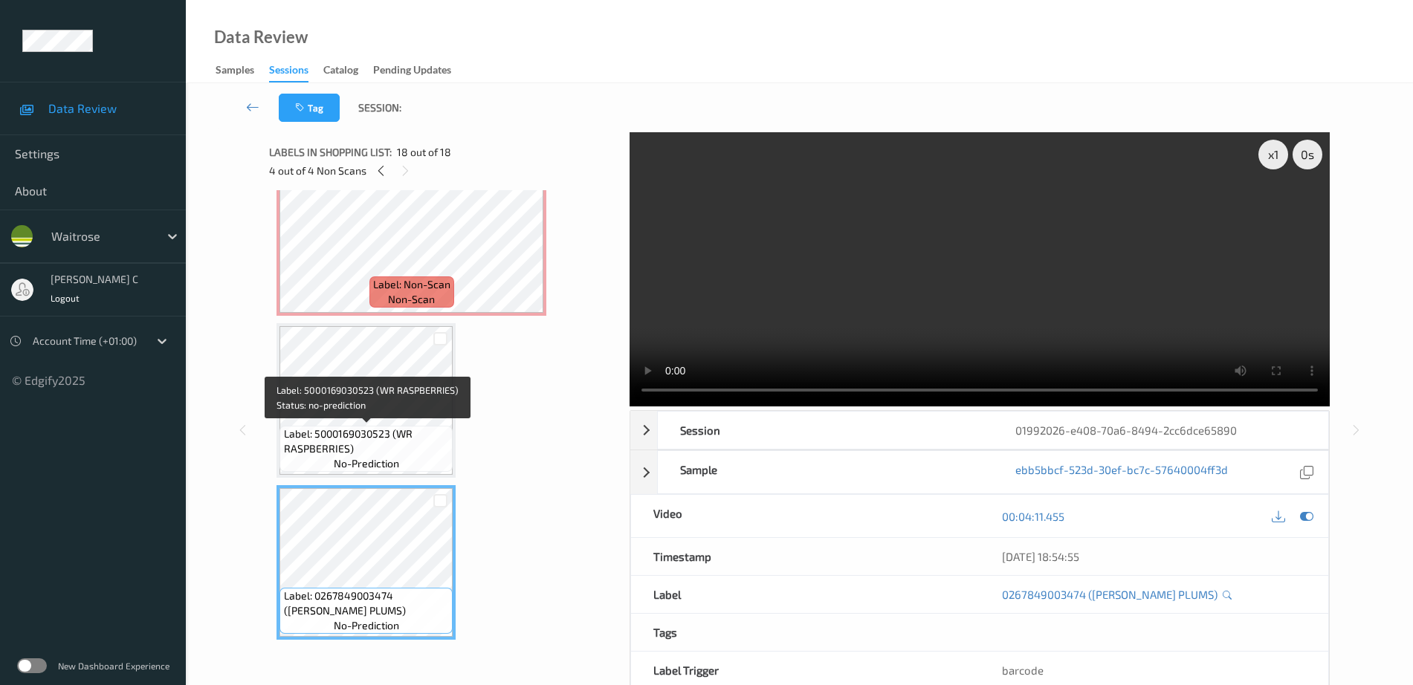
click at [367, 446] on span "Label: 5000169030523 (WR RASPBERRIES)" at bounding box center [367, 442] width 166 height 30
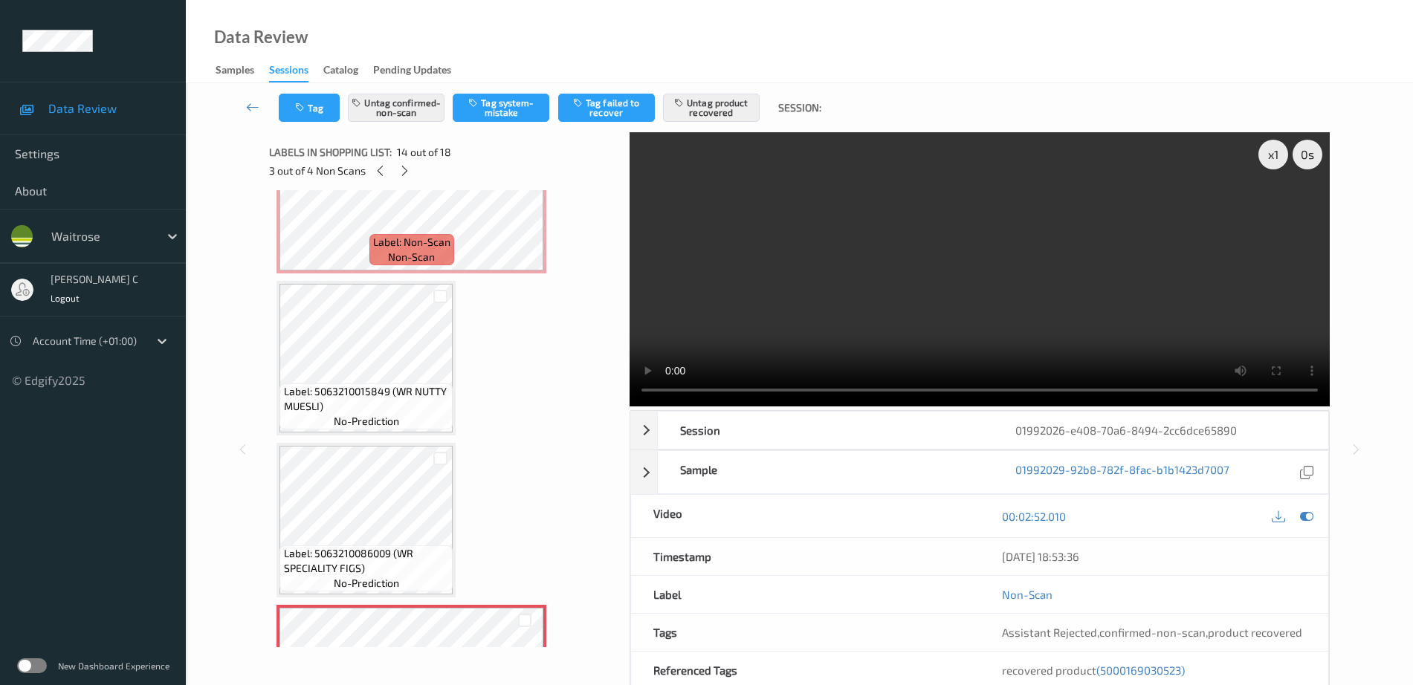
scroll to position [1537, 0]
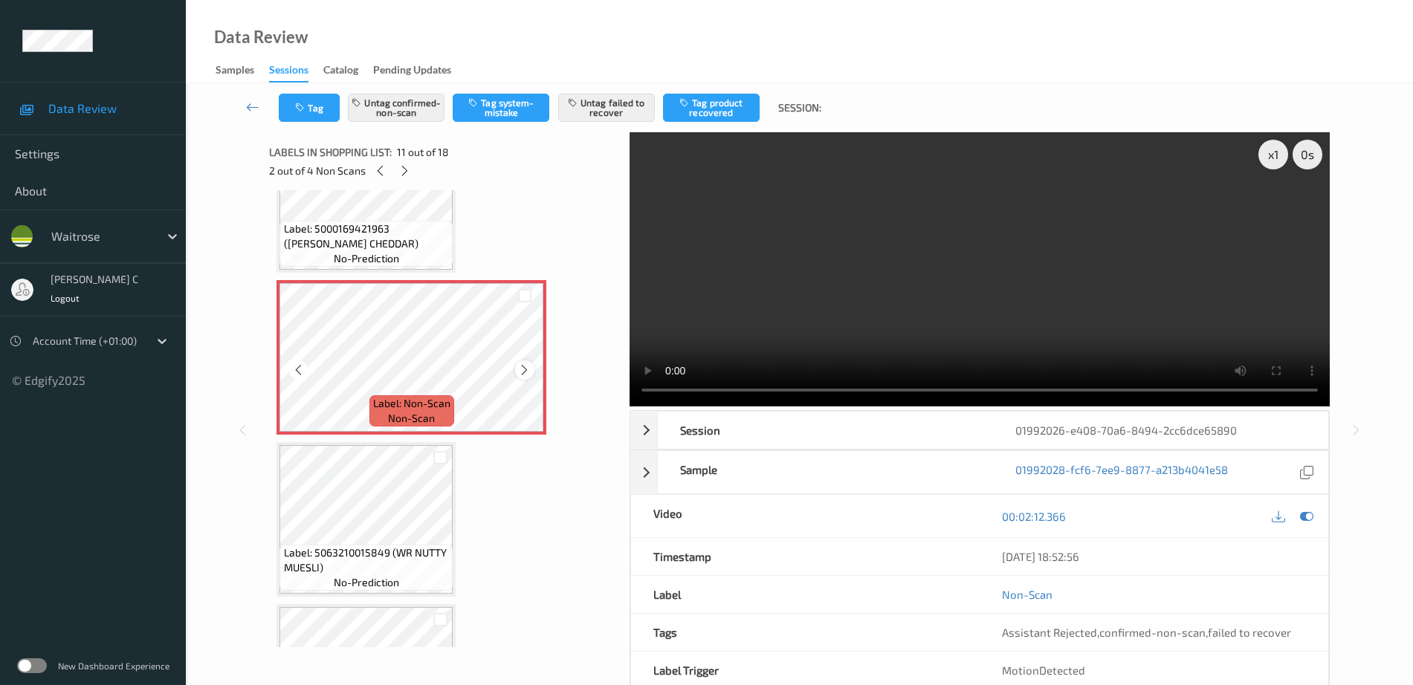
click at [526, 367] on icon at bounding box center [524, 369] width 13 height 13
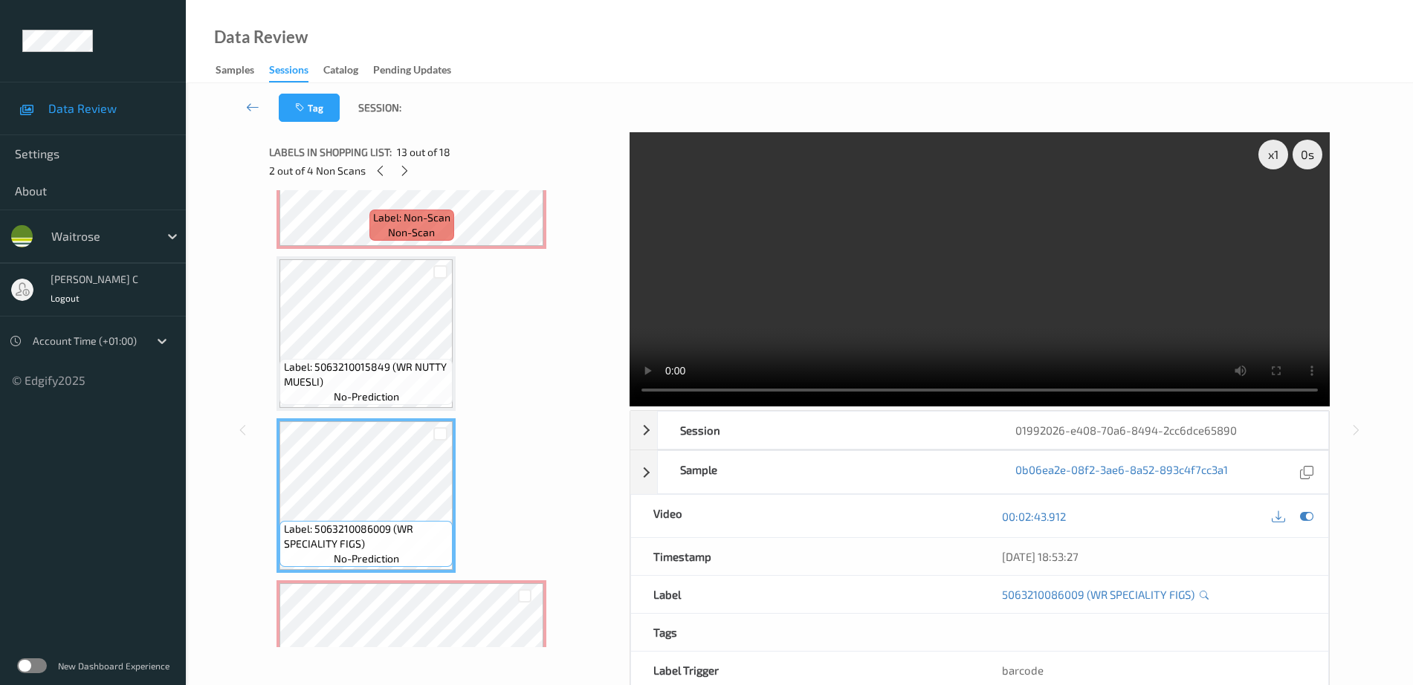
scroll to position [1630, 0]
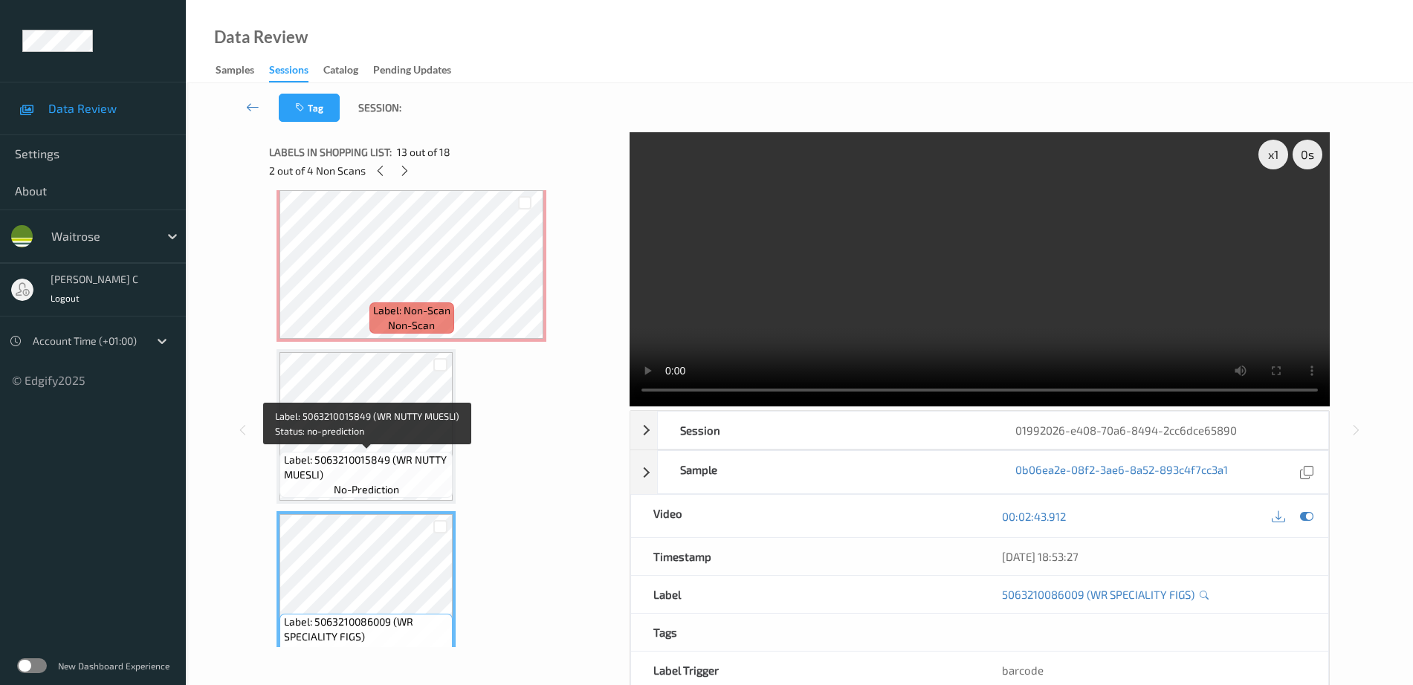
click at [364, 455] on span "Label: 5063210015849 (WR NUTTY MUESLI)" at bounding box center [367, 468] width 166 height 30
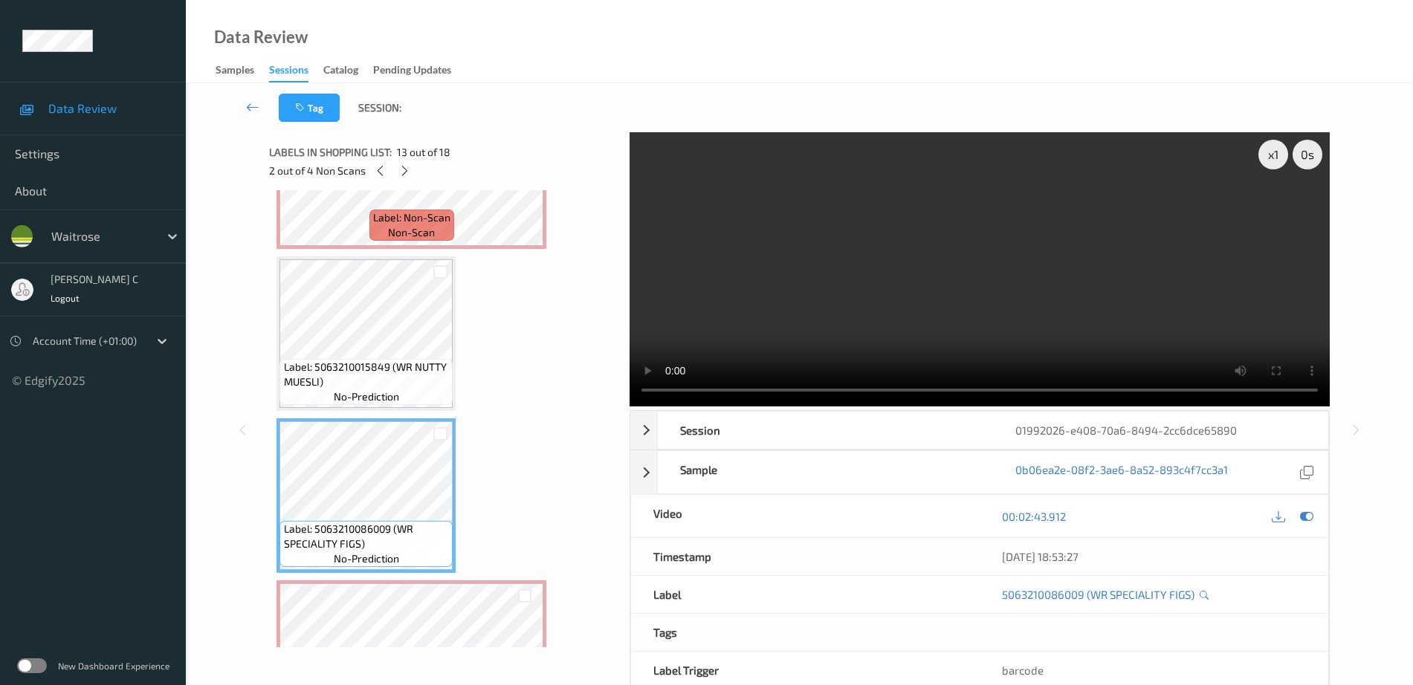
click at [379, 524] on span "Label: 5063210086009 (WR SPECIALITY FIGS)" at bounding box center [367, 537] width 166 height 30
click at [1314, 524] on div at bounding box center [1292, 516] width 48 height 20
click at [1308, 517] on icon at bounding box center [1306, 516] width 13 height 13
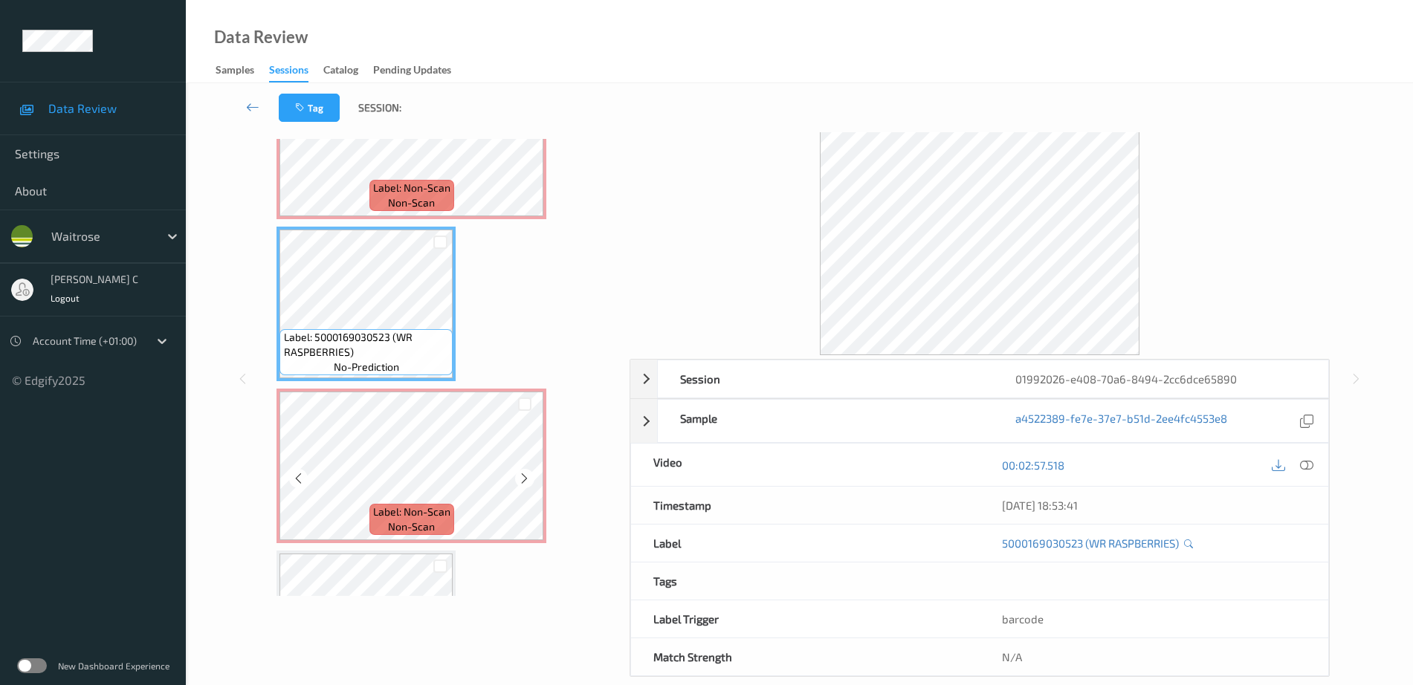
scroll to position [2280, 0]
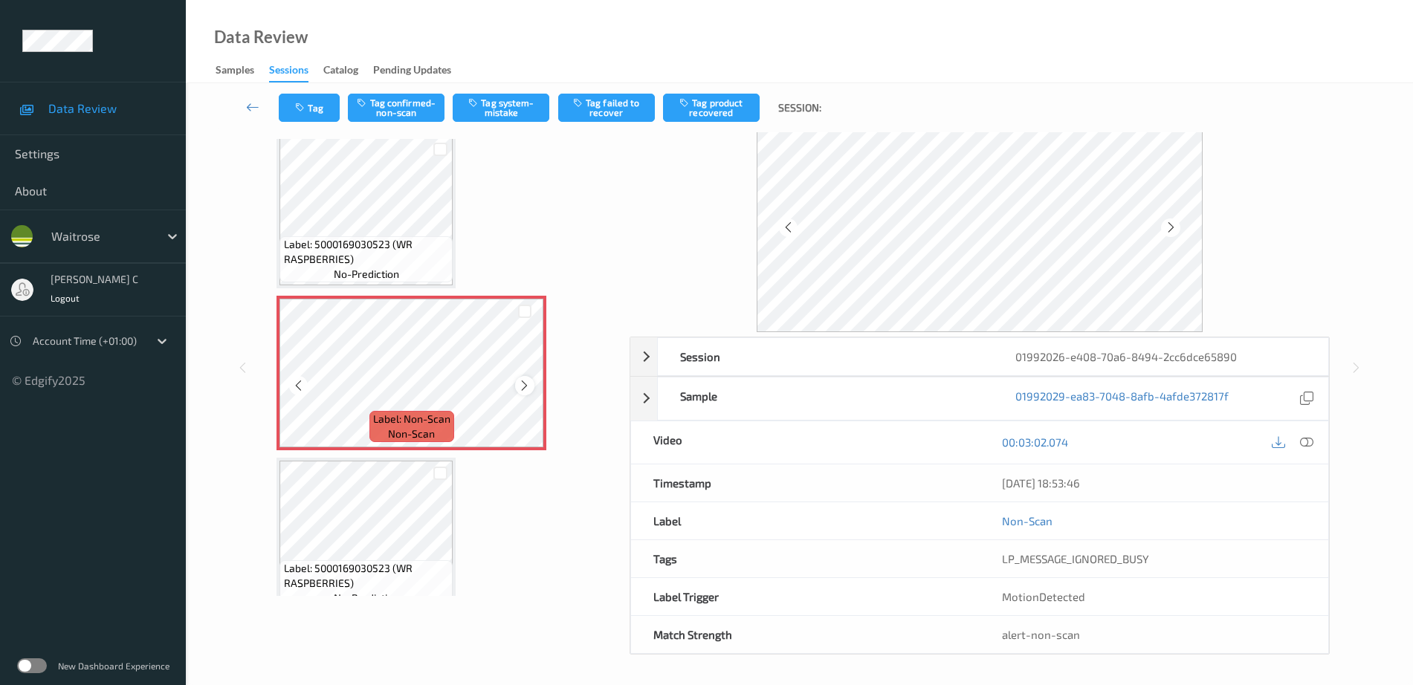
click at [527, 388] on icon at bounding box center [524, 385] width 13 height 13
click at [522, 387] on icon at bounding box center [524, 385] width 13 height 13
click at [520, 389] on icon at bounding box center [524, 385] width 13 height 13
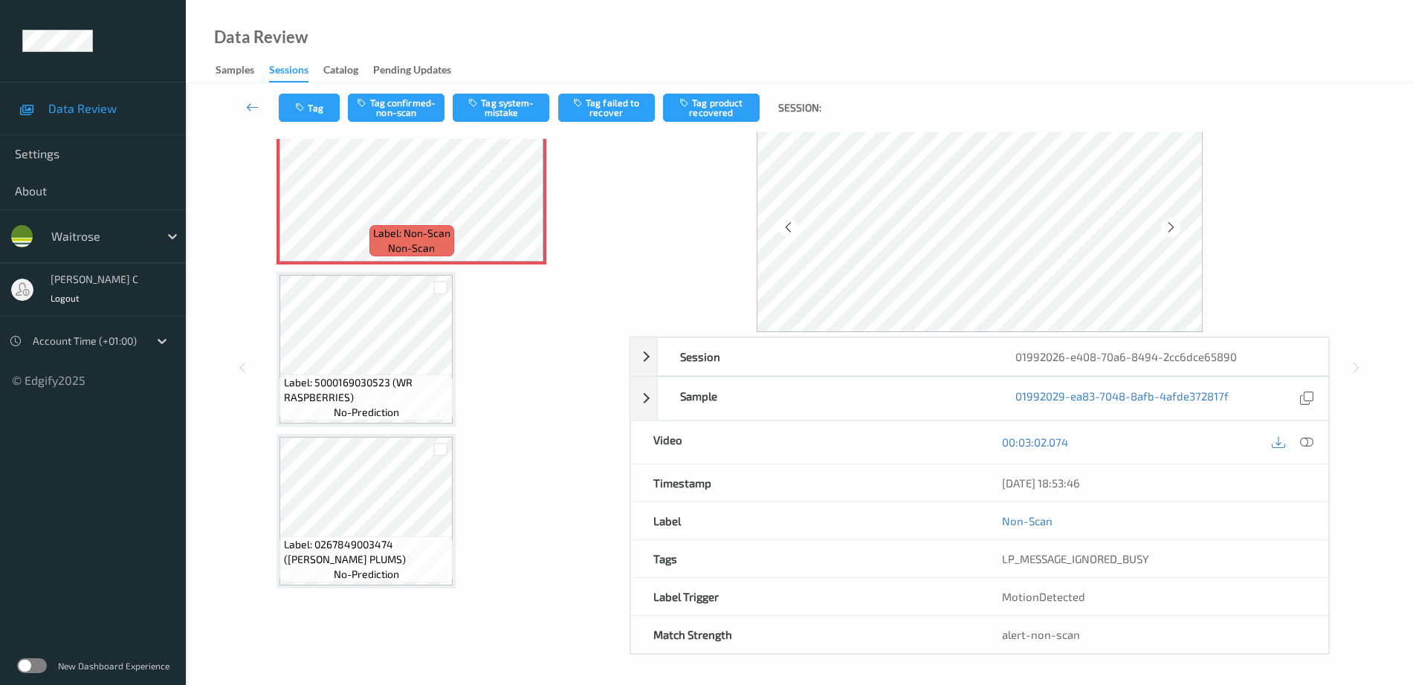
click at [409, 408] on div "Label: 5000169030523 (WR RASPBERRIES) no-prediction" at bounding box center [365, 397] width 173 height 46
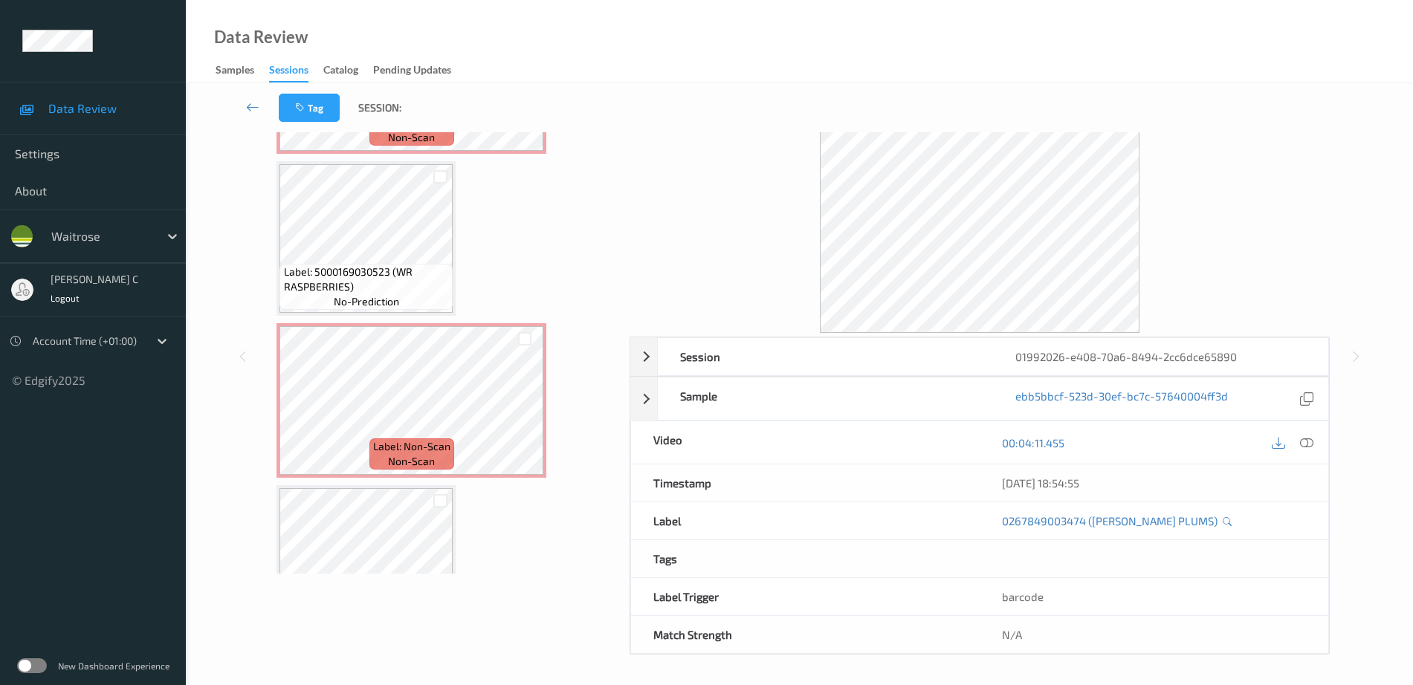
scroll to position [2187, 0]
